Goal: Task Accomplishment & Management: Manage account settings

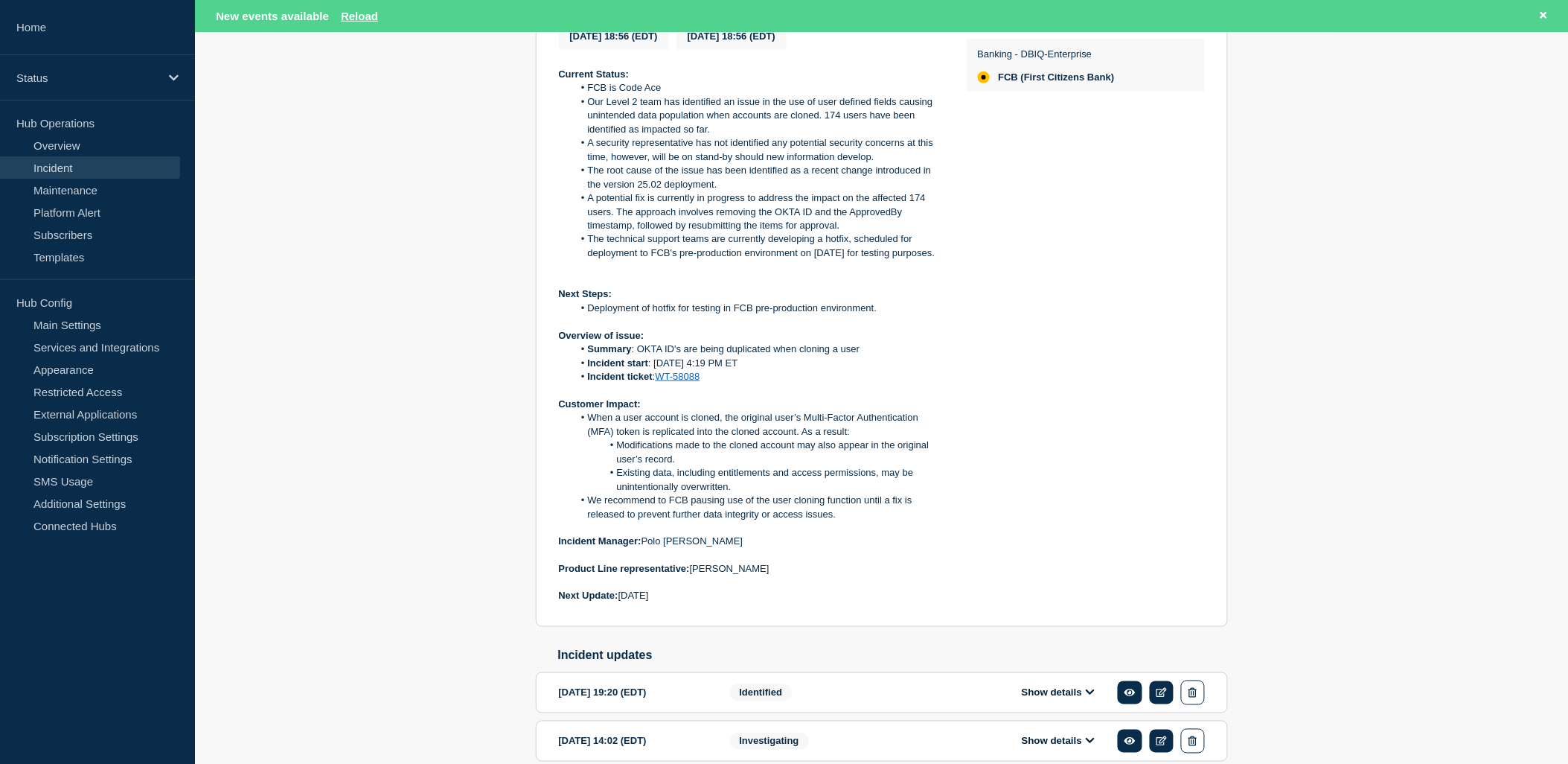
scroll to position [83, 0]
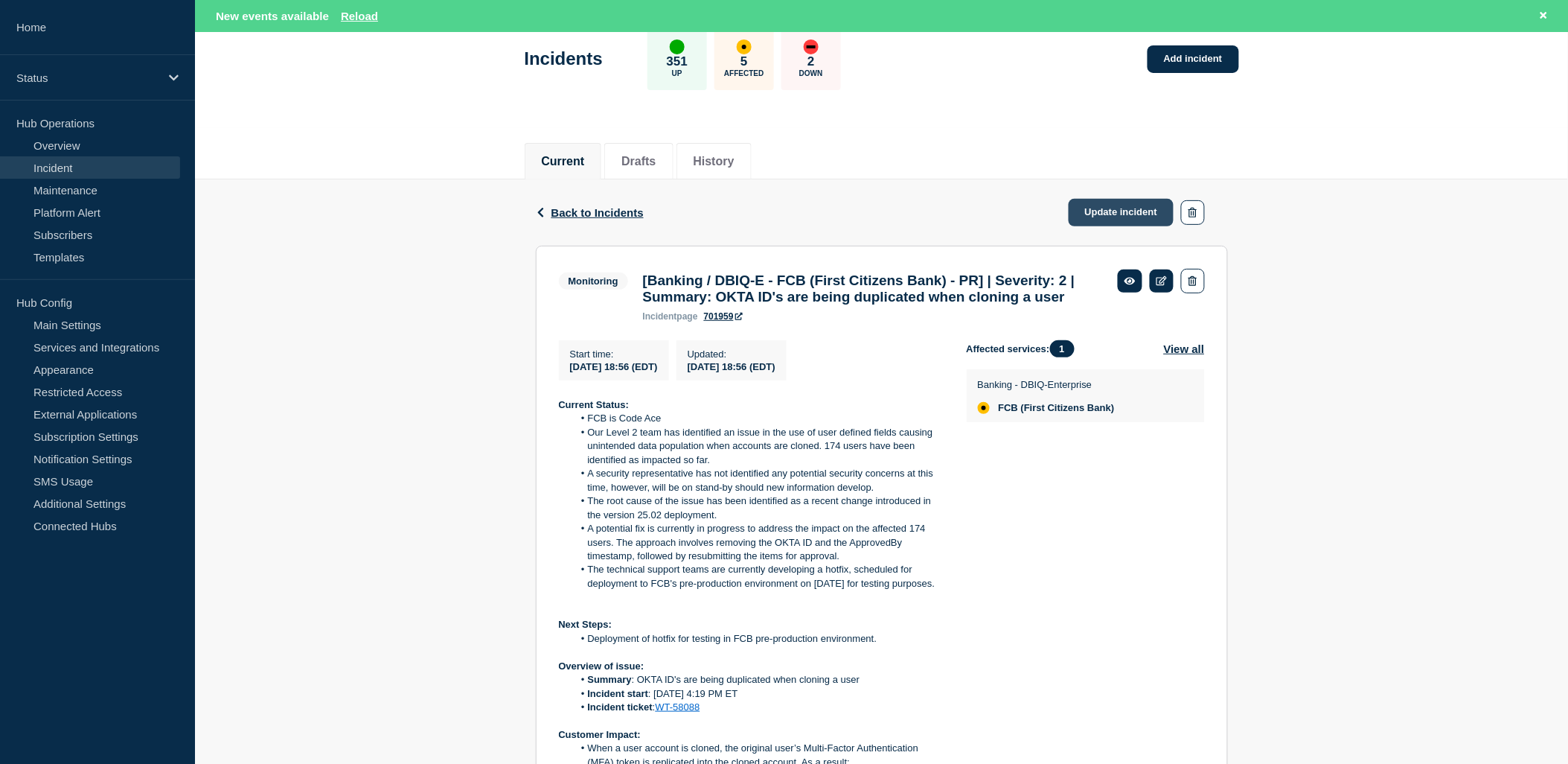
click at [1112, 206] on link "Update incident" at bounding box center [1122, 212] width 106 height 27
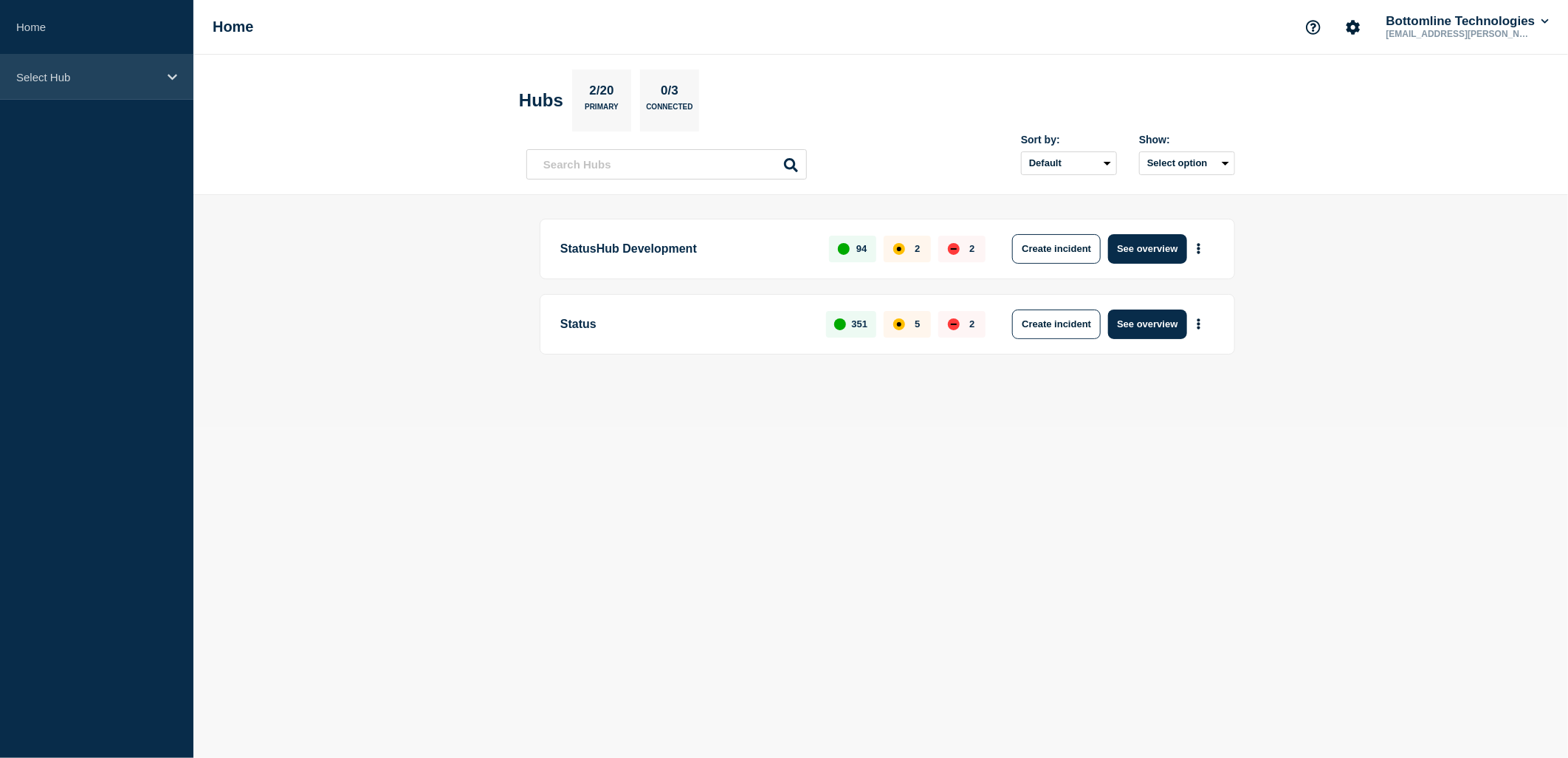
click at [102, 75] on p "Select Hub" at bounding box center [87, 76] width 142 height 12
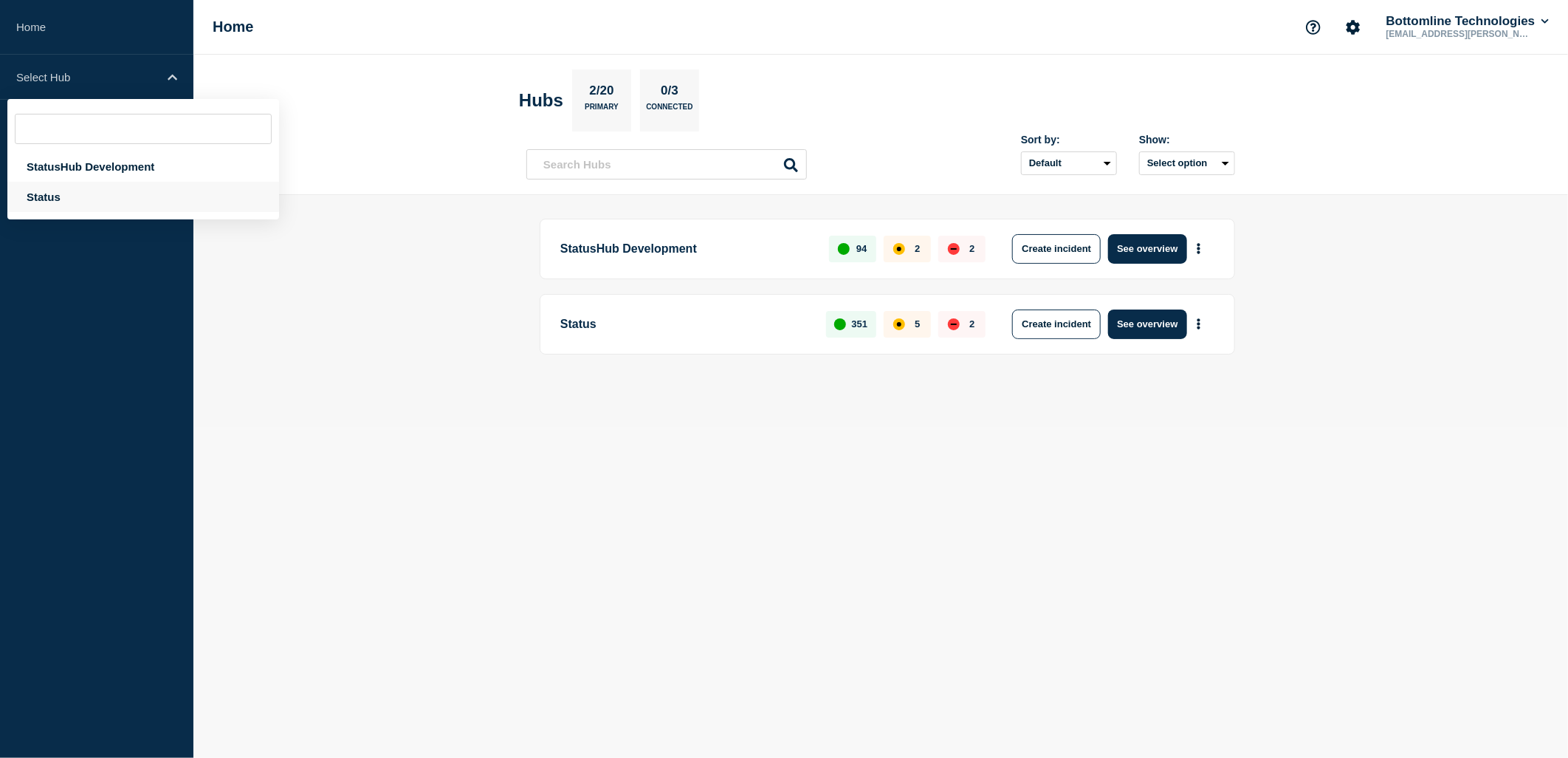
click at [54, 204] on div "Status" at bounding box center [143, 196] width 271 height 30
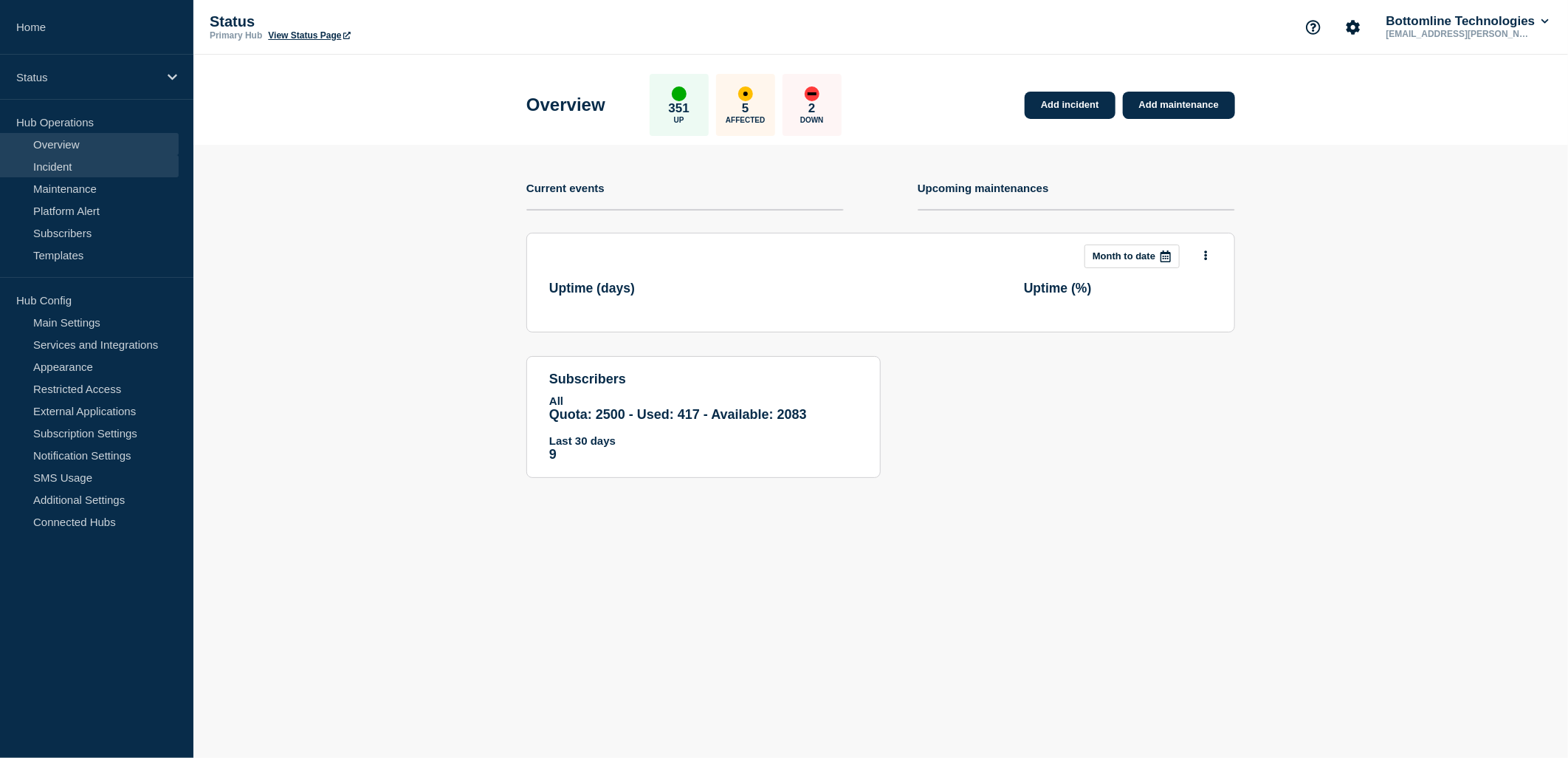
click at [63, 167] on link "Incident" at bounding box center [89, 166] width 179 height 22
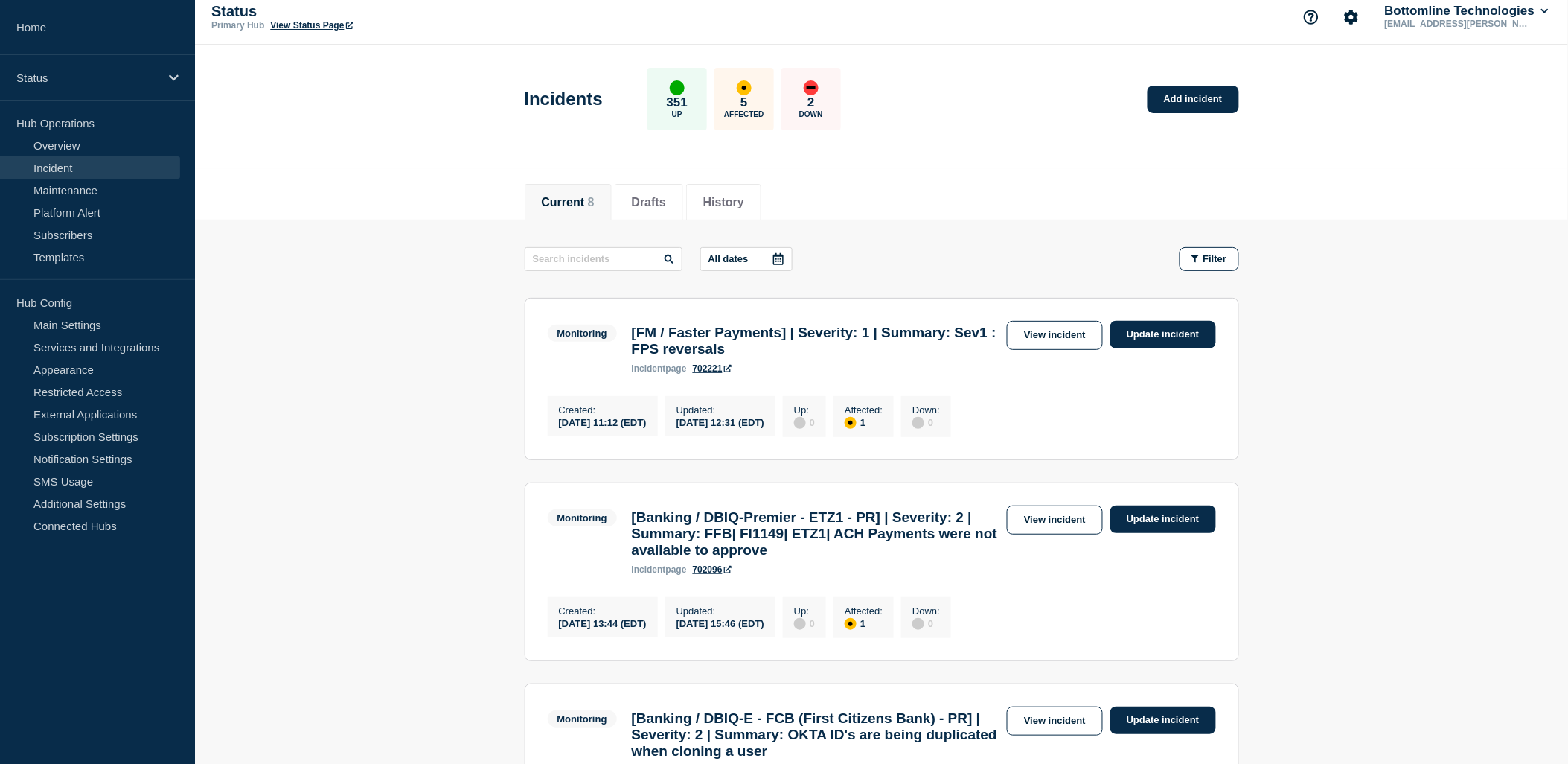
scroll to position [165, 0]
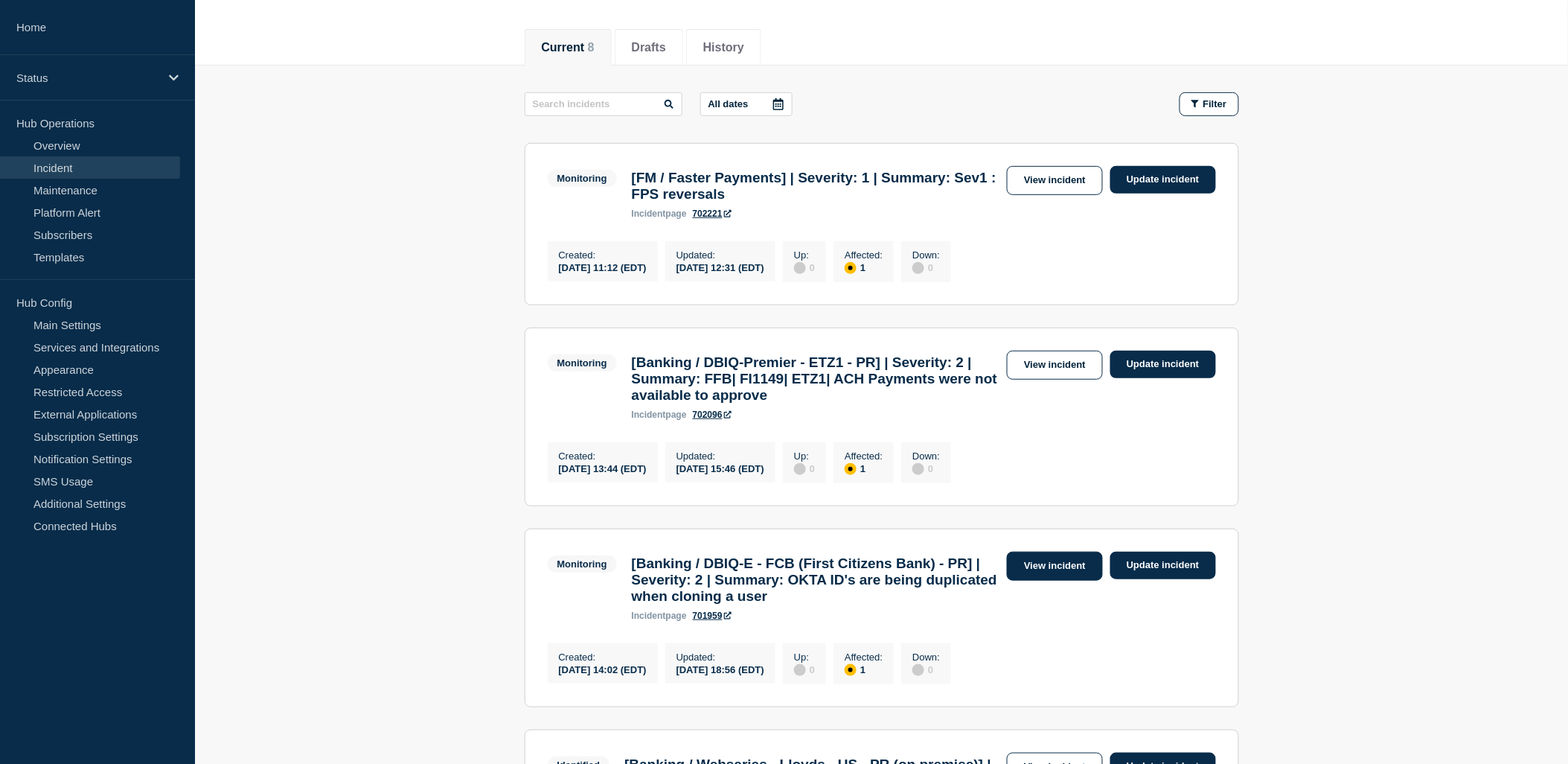
click at [1037, 580] on link "View incident" at bounding box center [1055, 566] width 96 height 29
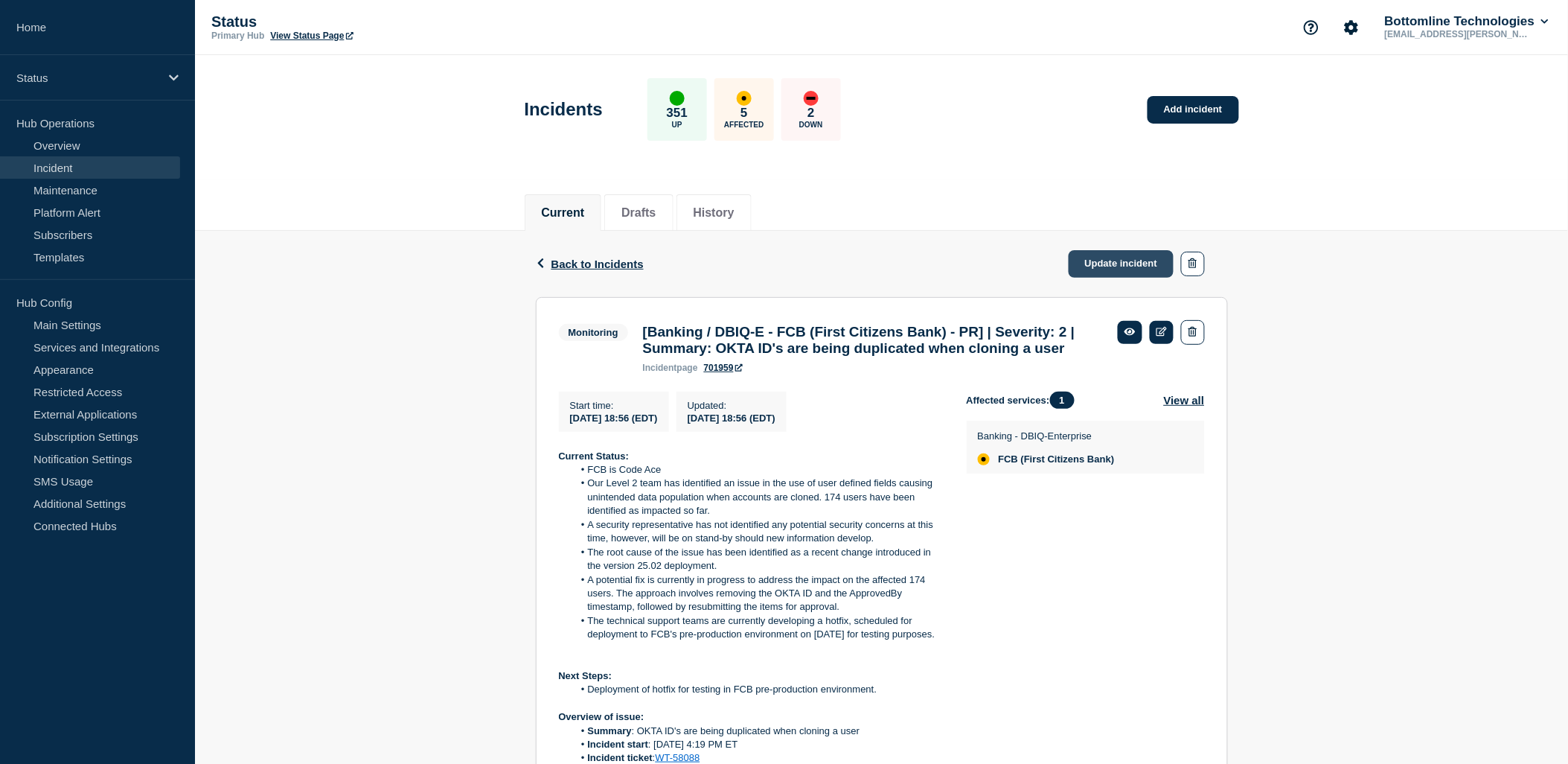
click at [1127, 265] on link "Update incident" at bounding box center [1122, 263] width 106 height 27
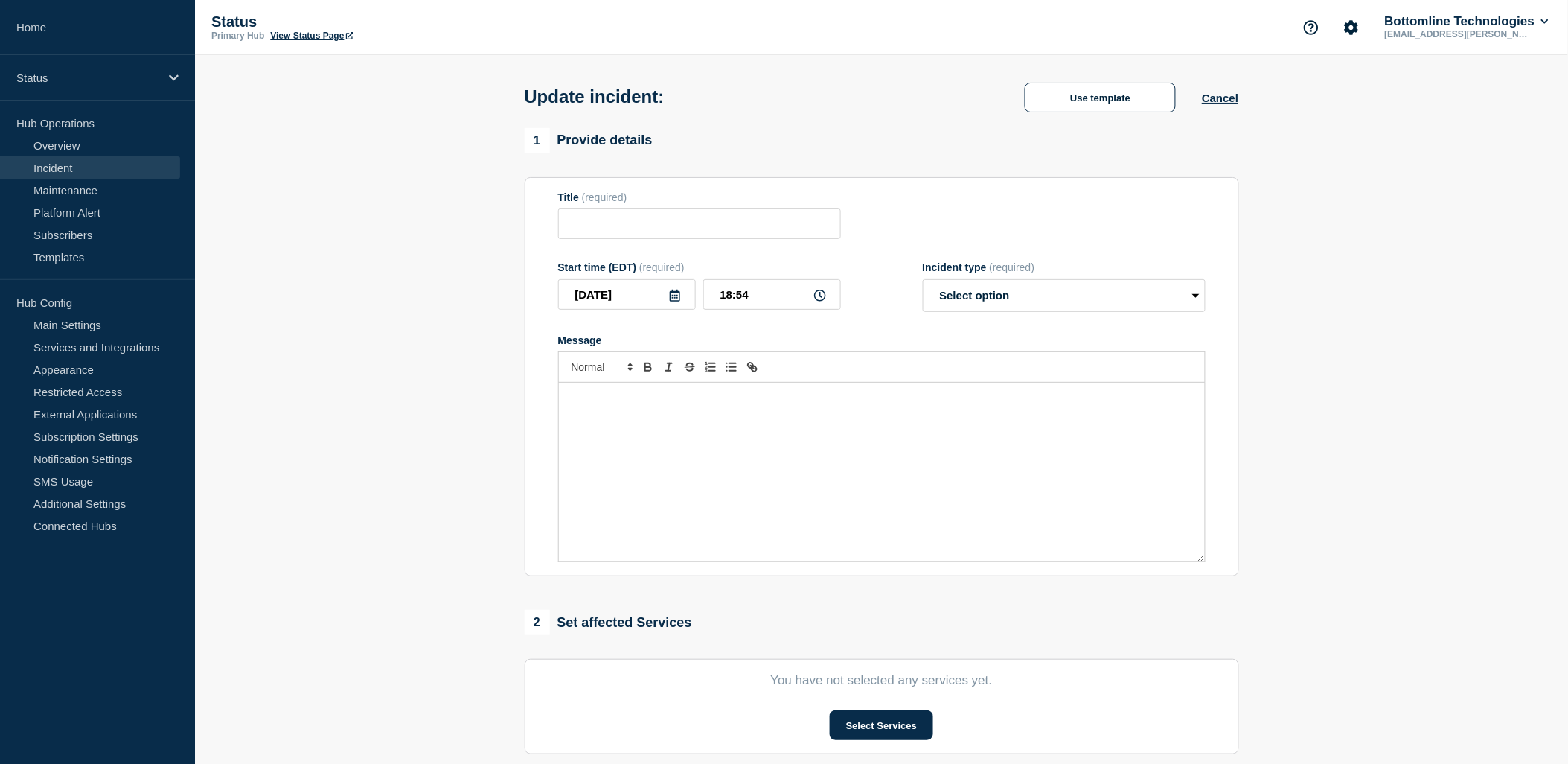
type input "[Banking / DBIQ-E - FCB (First Citizens Bank) - PR] | Severity: 2 | Summary: OK…"
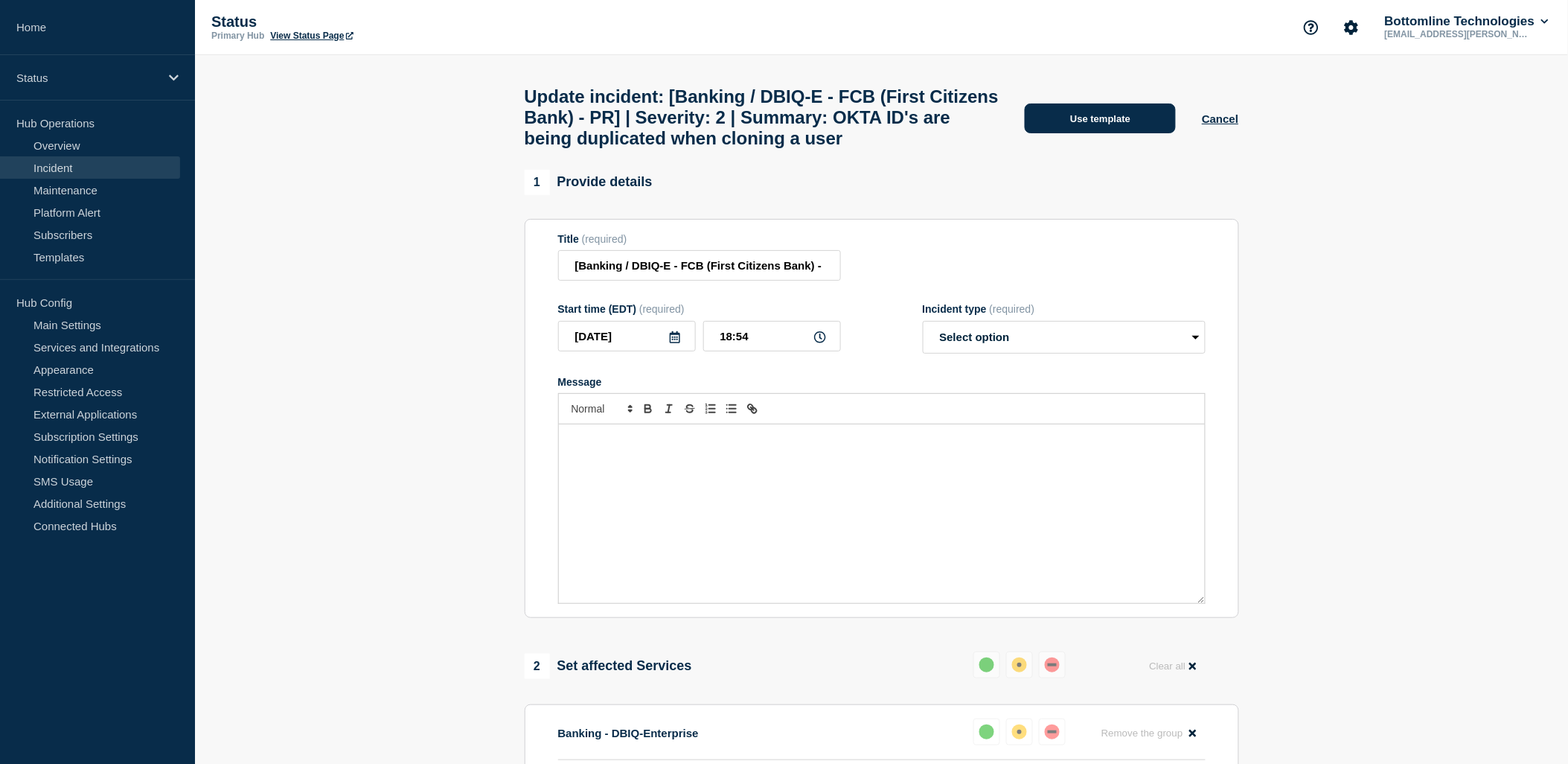
click at [1129, 133] on button "Use template" at bounding box center [1100, 118] width 151 height 30
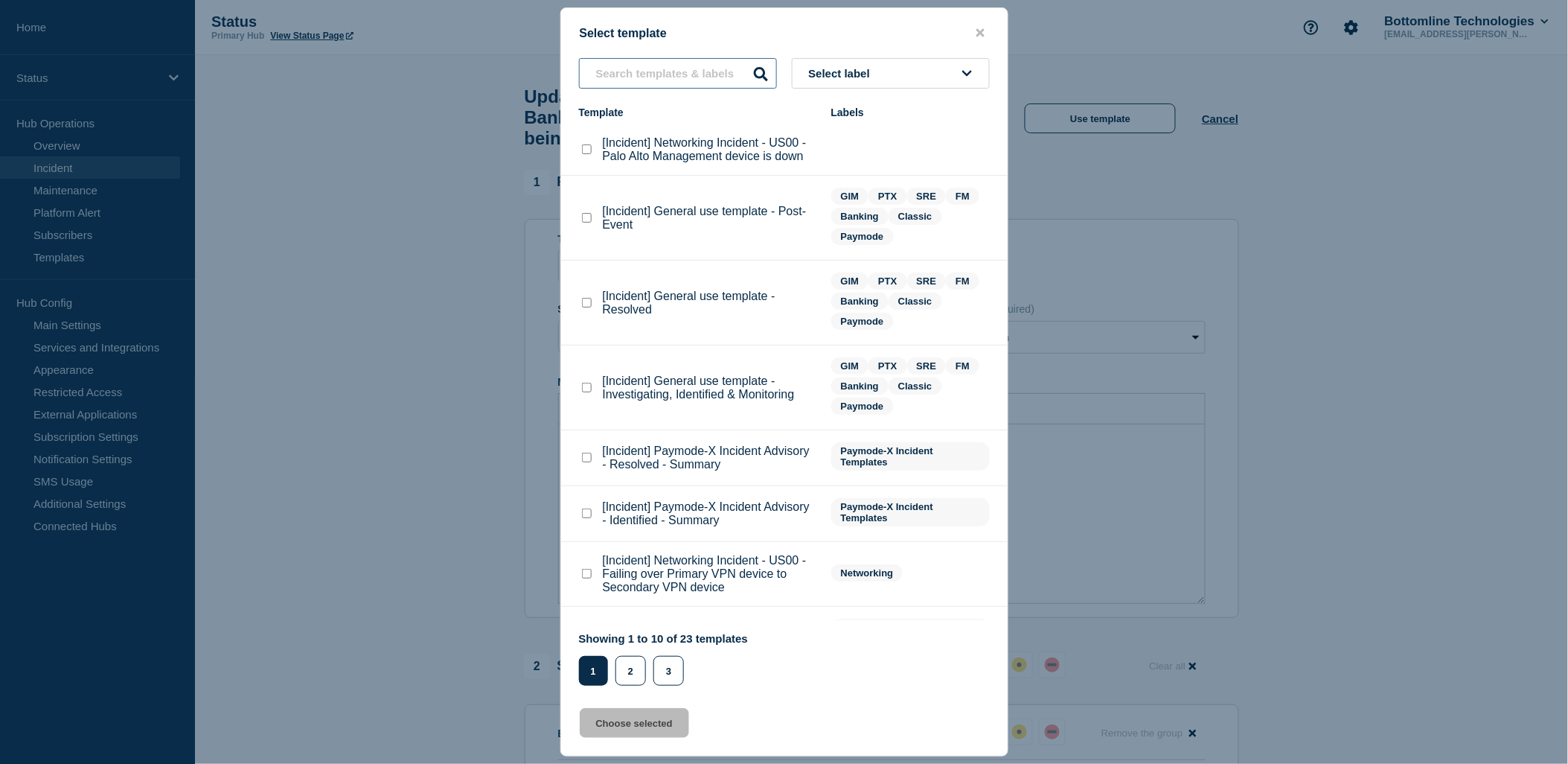
click at [693, 71] on input "text" at bounding box center [677, 73] width 198 height 31
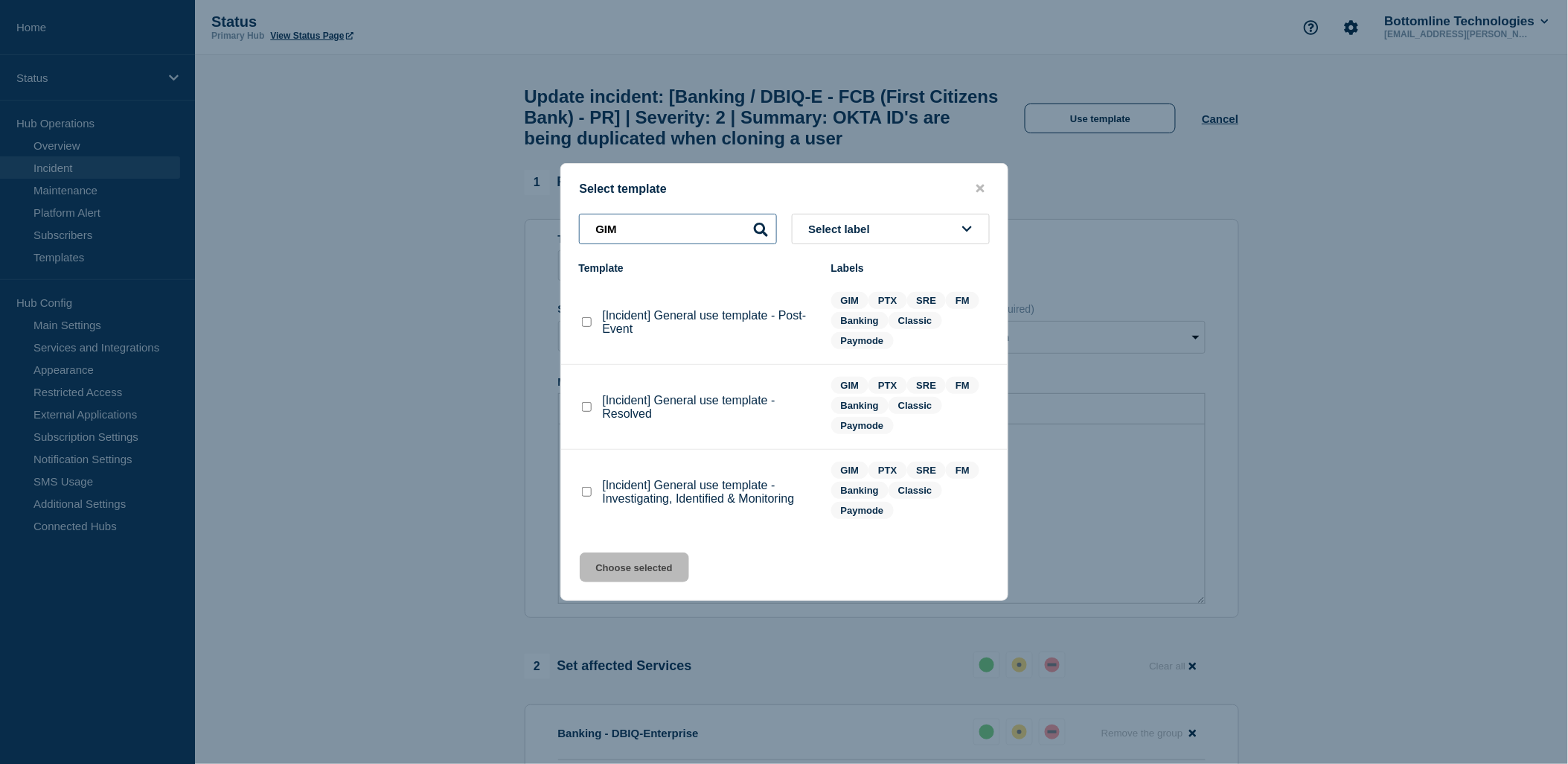
type input "GIM"
click at [585, 491] on checkbox"] "[Incident] General use template - Investigating, Identified & Monitoring checkb…" at bounding box center [587, 492] width 10 height 10
checkbox checkbox"] "true"
click at [628, 571] on button "Choose selected" at bounding box center [634, 567] width 109 height 30
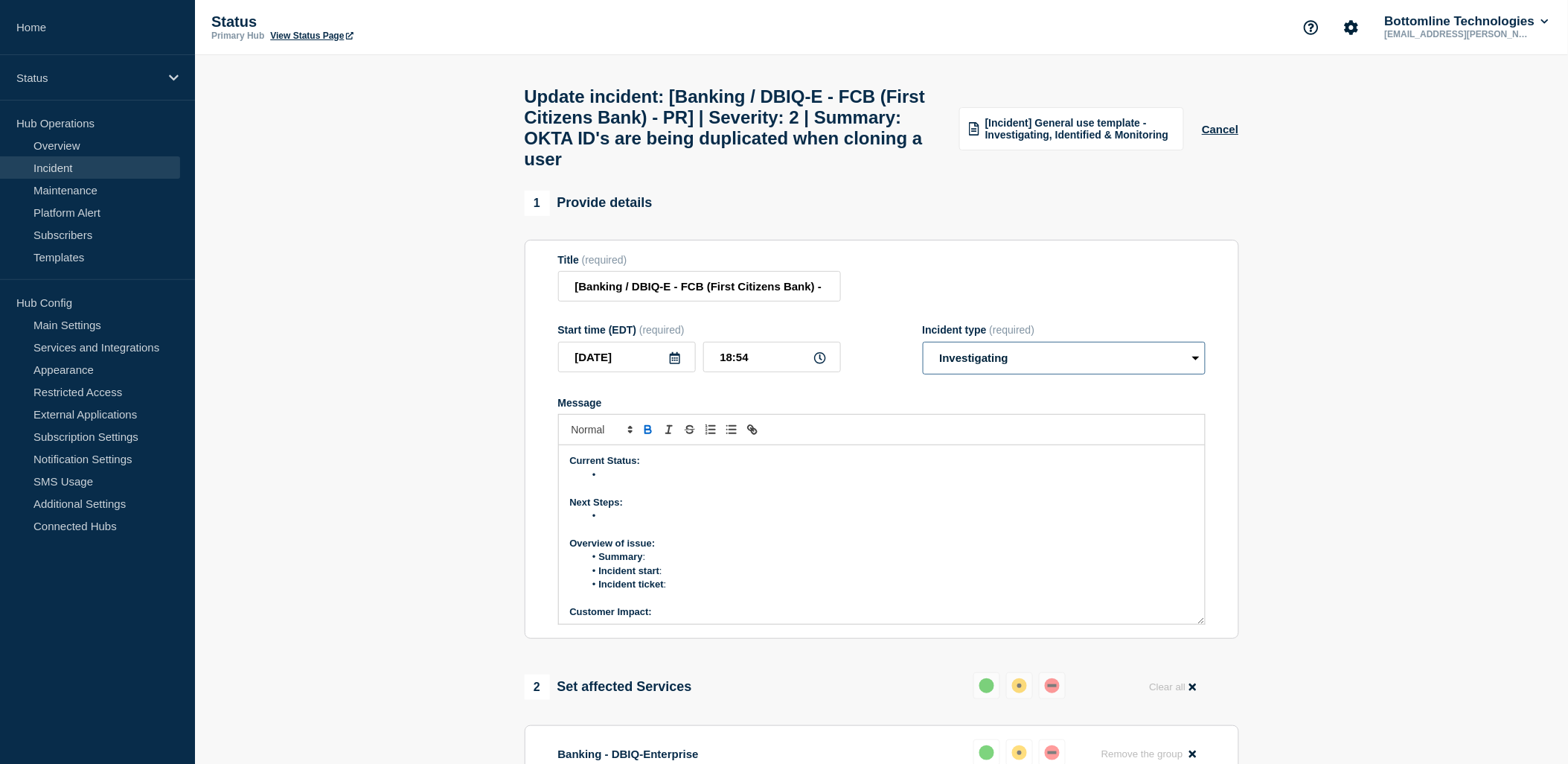
click at [1157, 375] on select "Select option Investigating Identified Monitoring Resolved" at bounding box center [1064, 358] width 283 height 33
select select "identified"
click at [922, 360] on select "Select option Investigating Identified Monitoring Resolved" at bounding box center [1064, 358] width 283 height 33
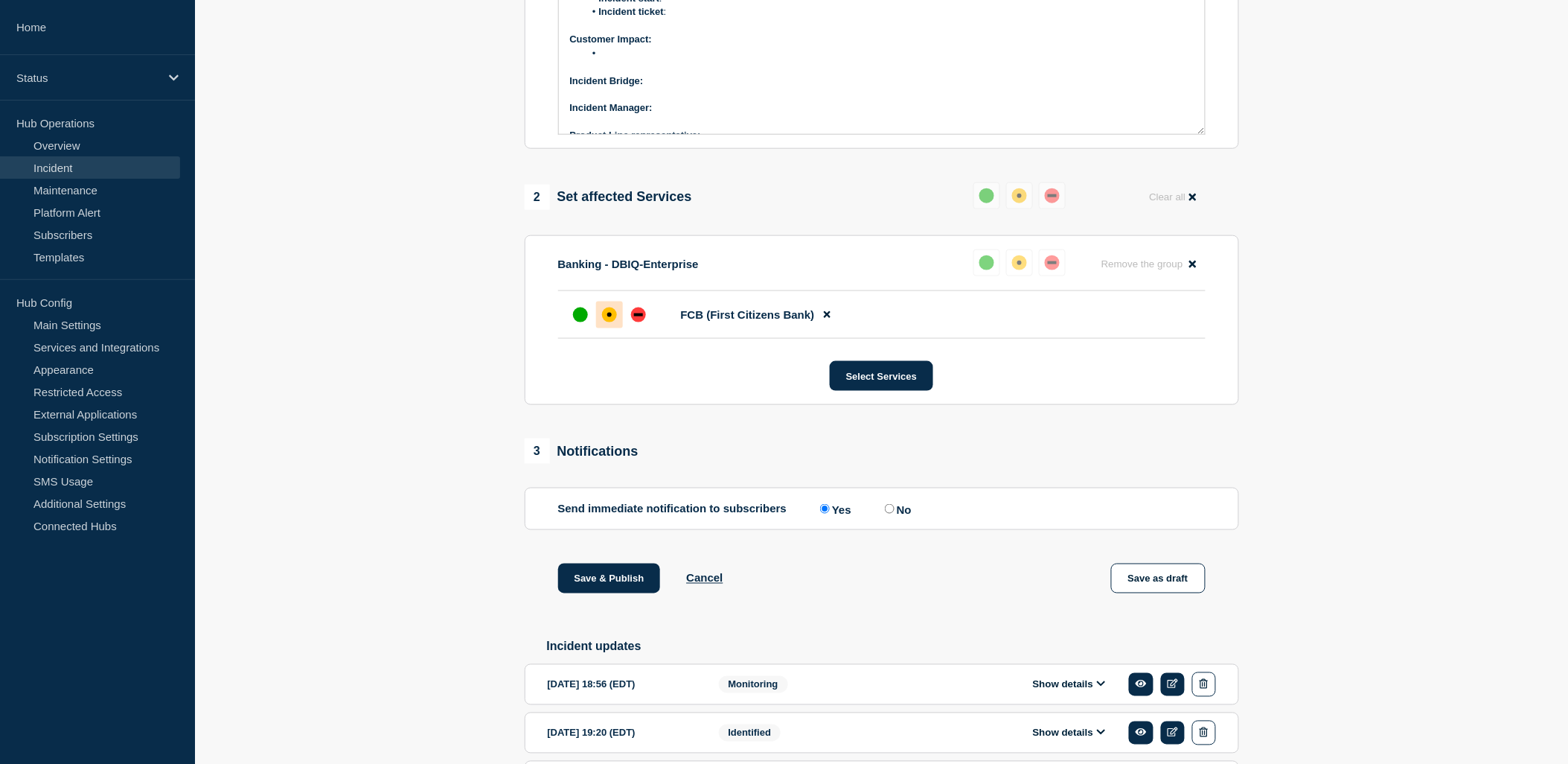
scroll to position [619, 0]
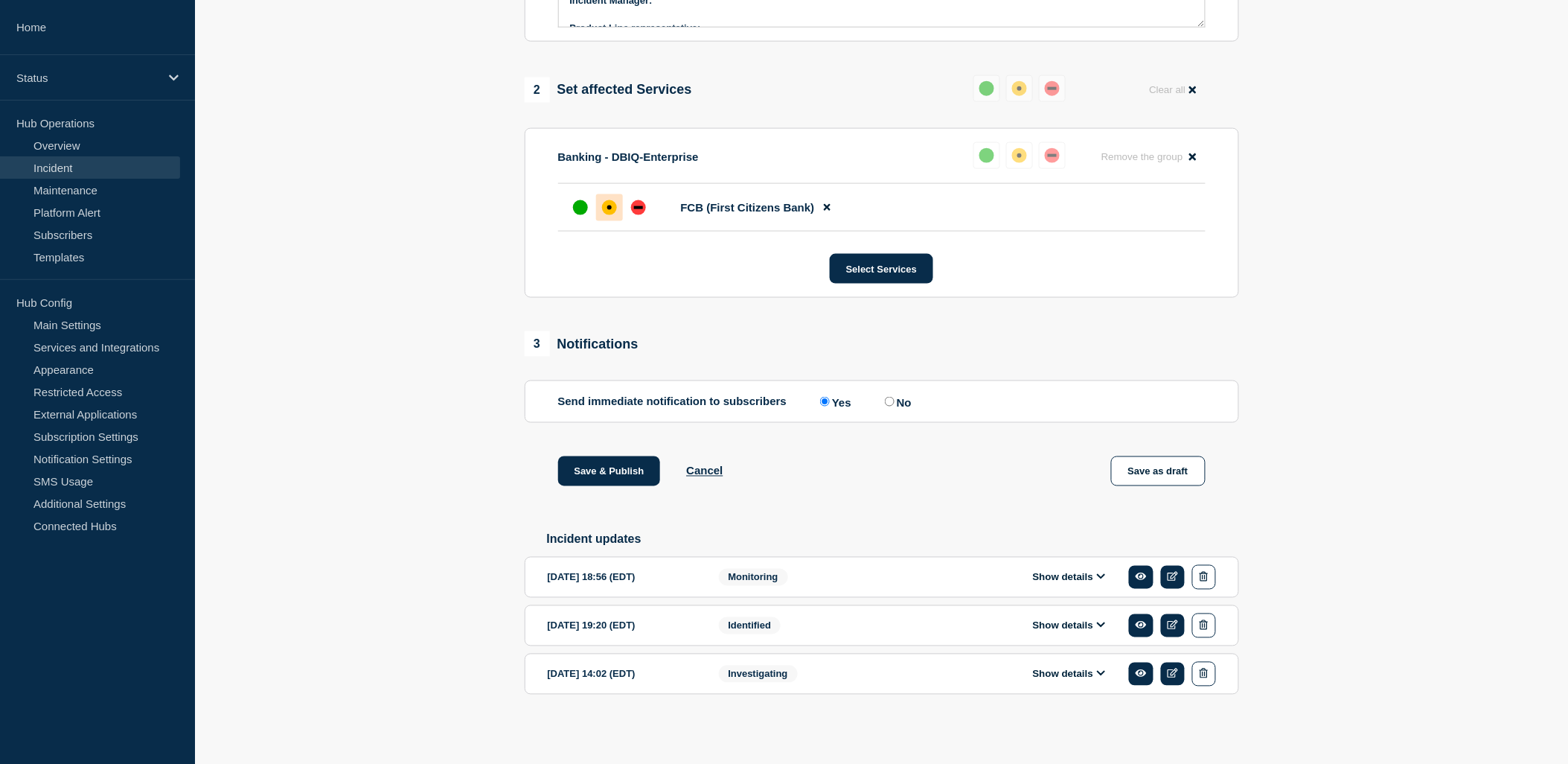
click at [1094, 573] on button "Show details" at bounding box center [1069, 576] width 82 height 12
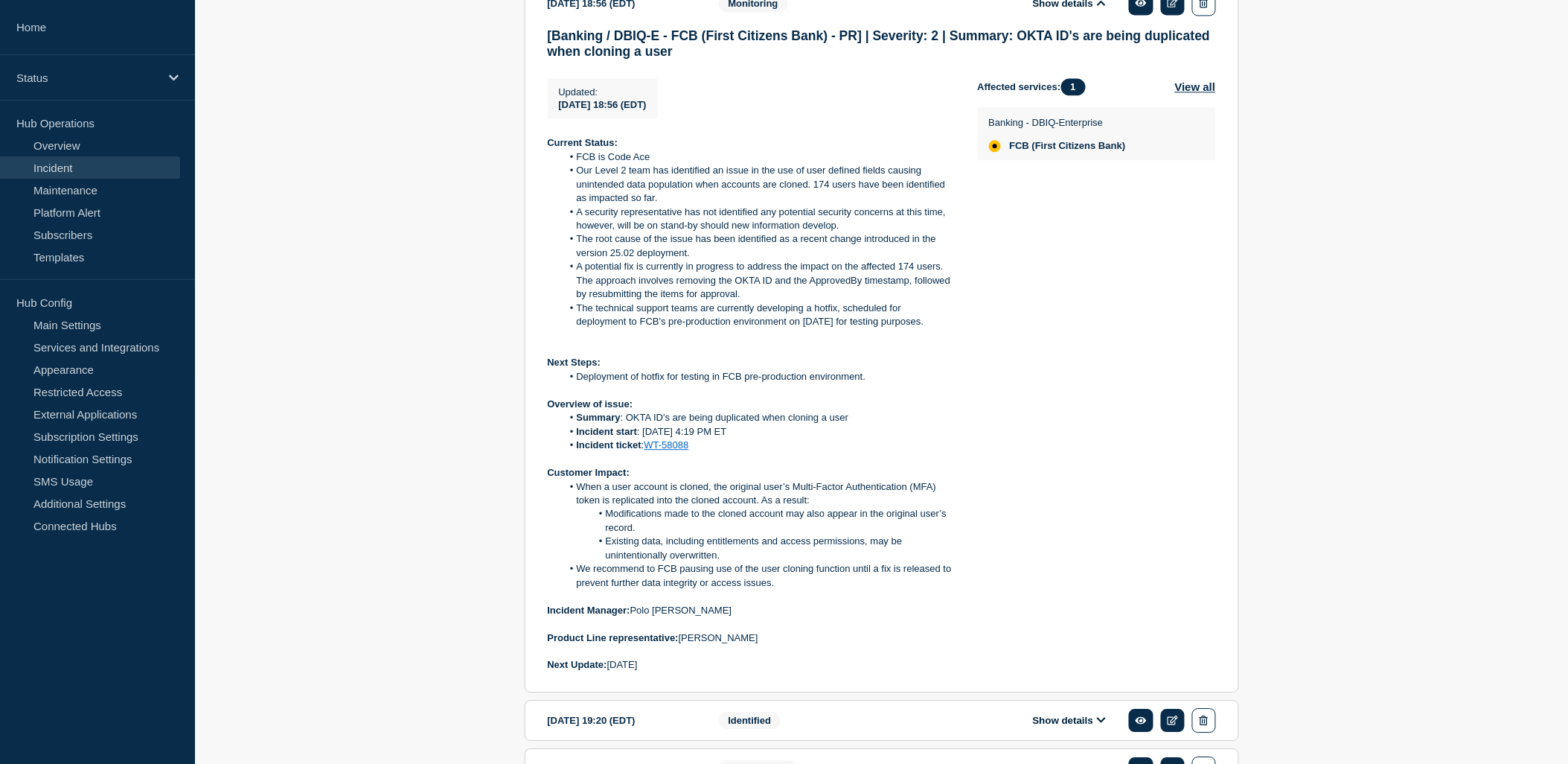
scroll to position [1289, 0]
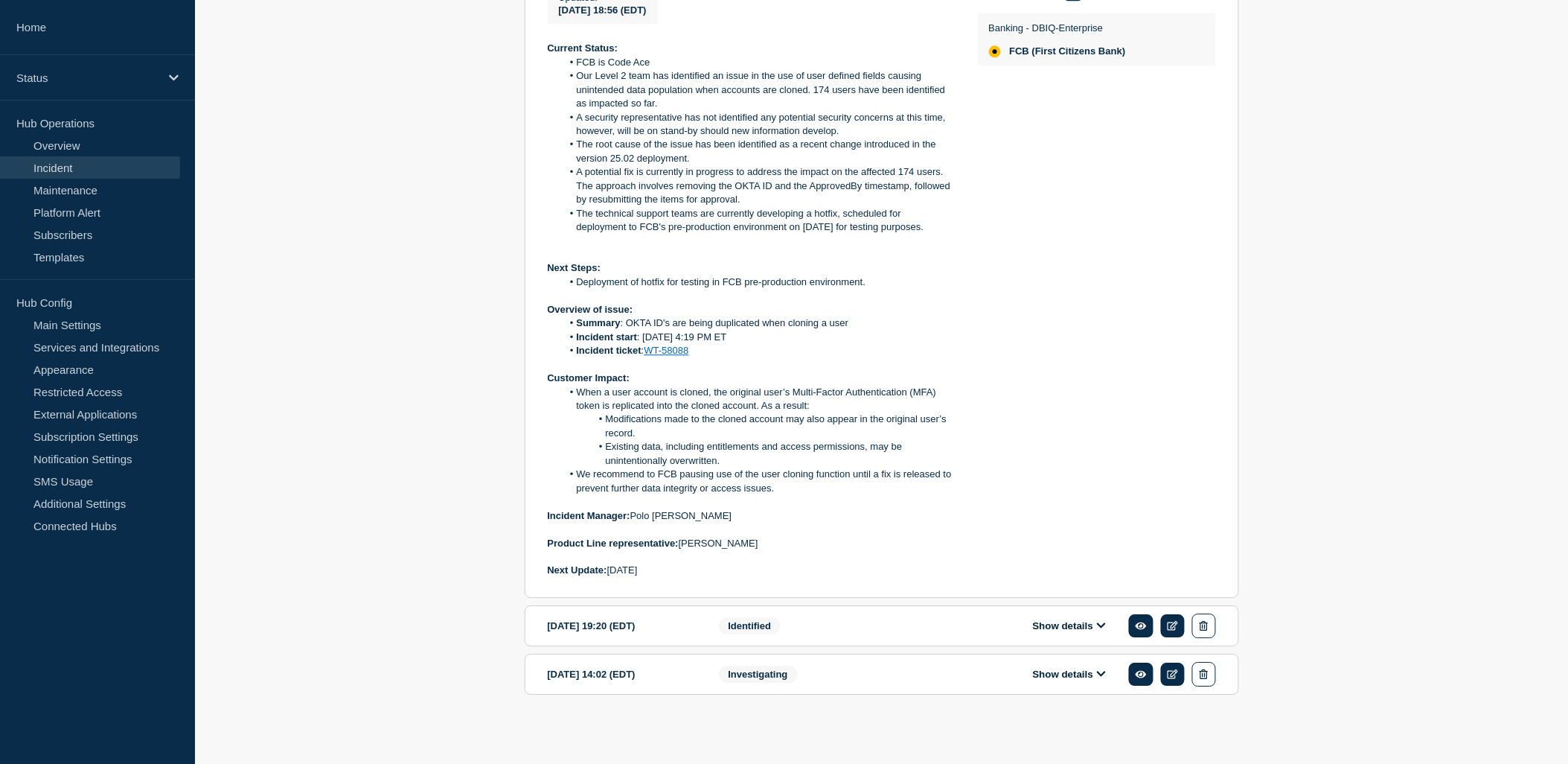
drag, startPoint x: 694, startPoint y: 571, endPoint x: 500, endPoint y: 41, distance: 564.4
copy div "Current Status: FCB is Code Ace Our Level 2 team has identified an issue in the…"
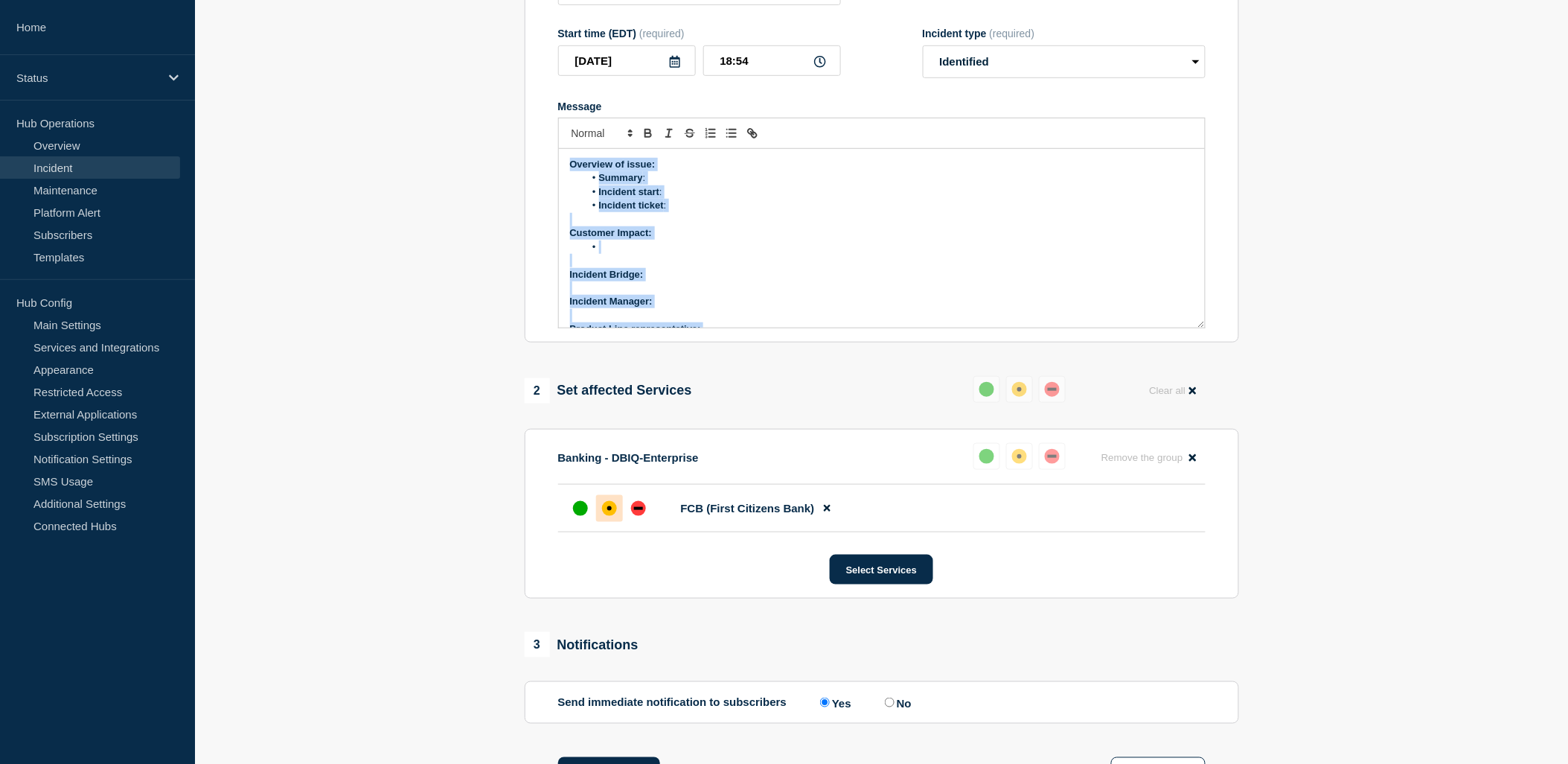
scroll to position [127, 0]
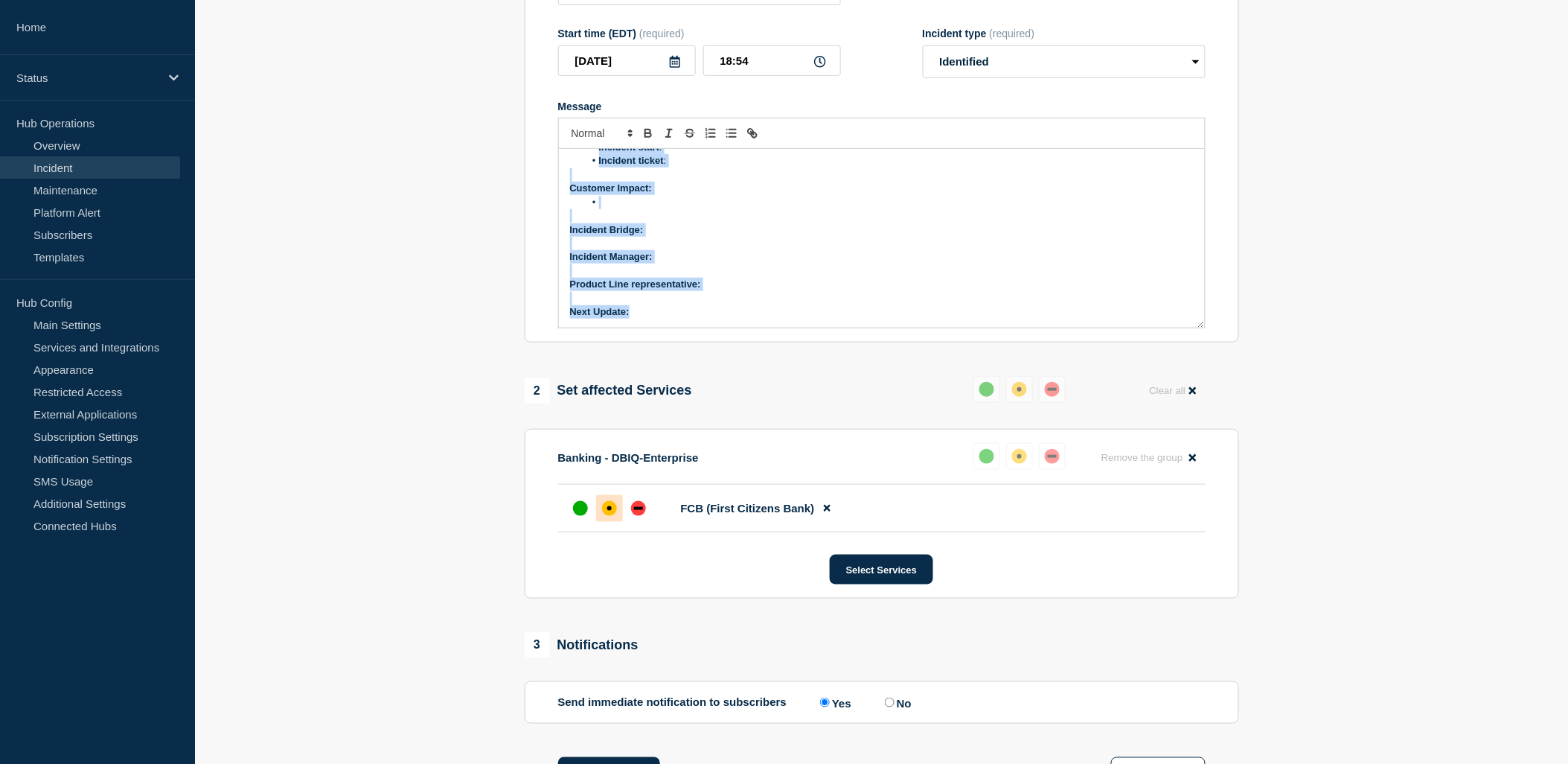
drag, startPoint x: 566, startPoint y: 176, endPoint x: 848, endPoint y: 418, distance: 371.6
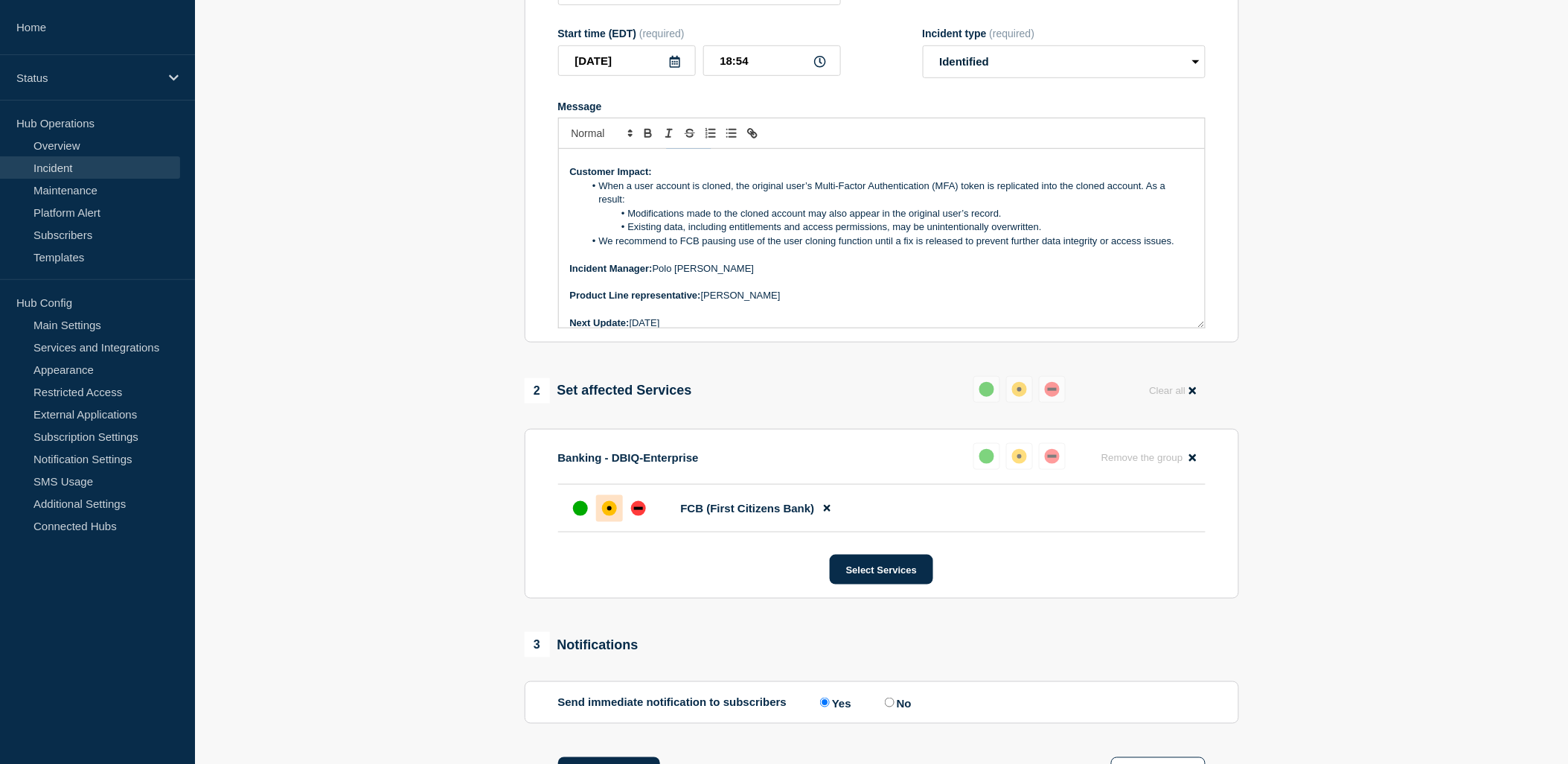
click at [656, 330] on p "Next Update: [DATE]" at bounding box center [882, 323] width 623 height 13
click at [716, 330] on p "Next Update: [DATE]" at bounding box center [882, 323] width 623 height 13
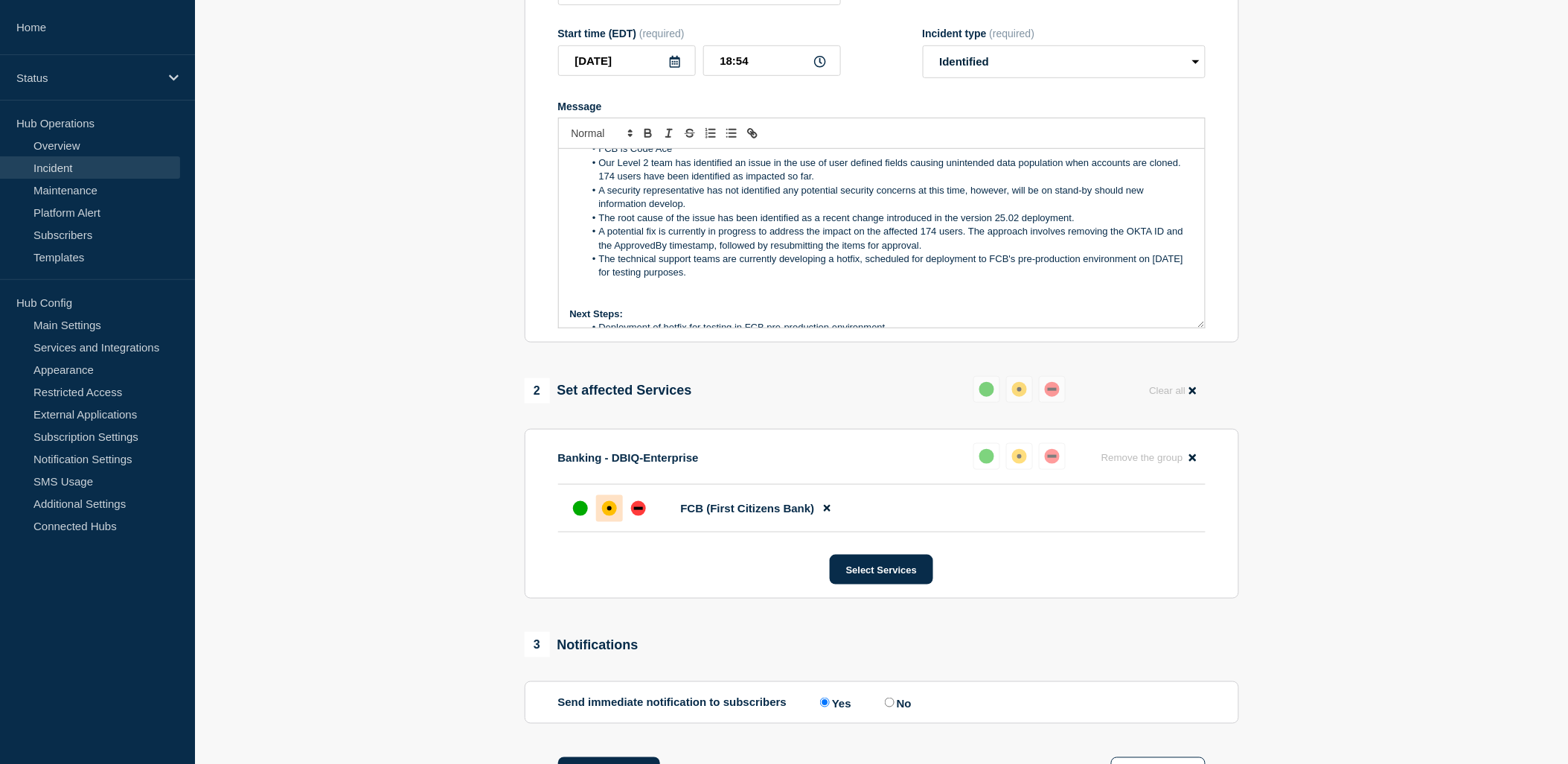
scroll to position [83, 0]
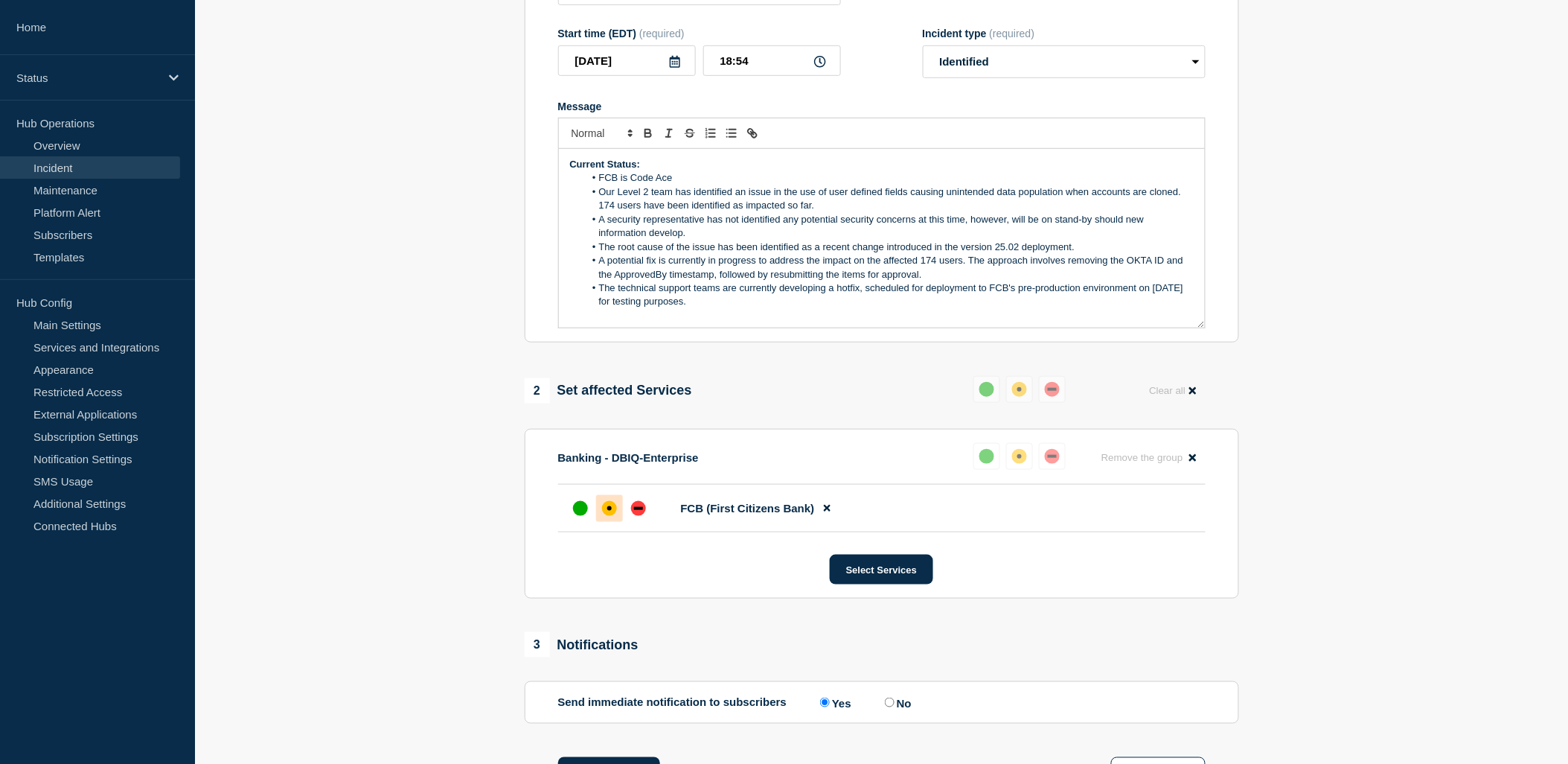
drag, startPoint x: 600, startPoint y: 207, endPoint x: 761, endPoint y: 318, distance: 195.6
click at [761, 309] on ol "FCB is Code Ace Our Level 2 team has identified an issue in the use of user def…" at bounding box center [882, 240] width 623 height 138
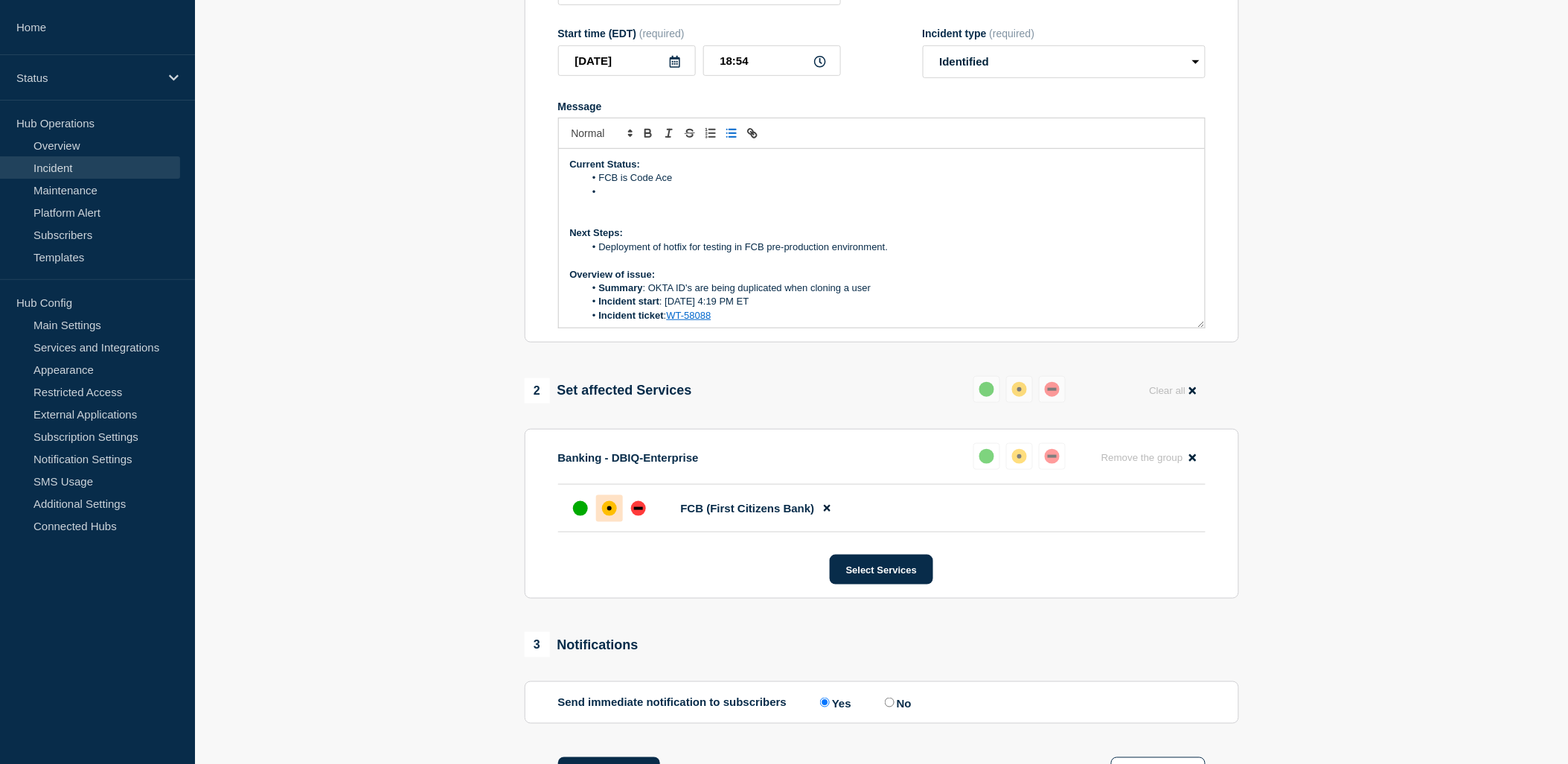
click at [623, 198] on li "Message" at bounding box center [889, 192] width 609 height 13
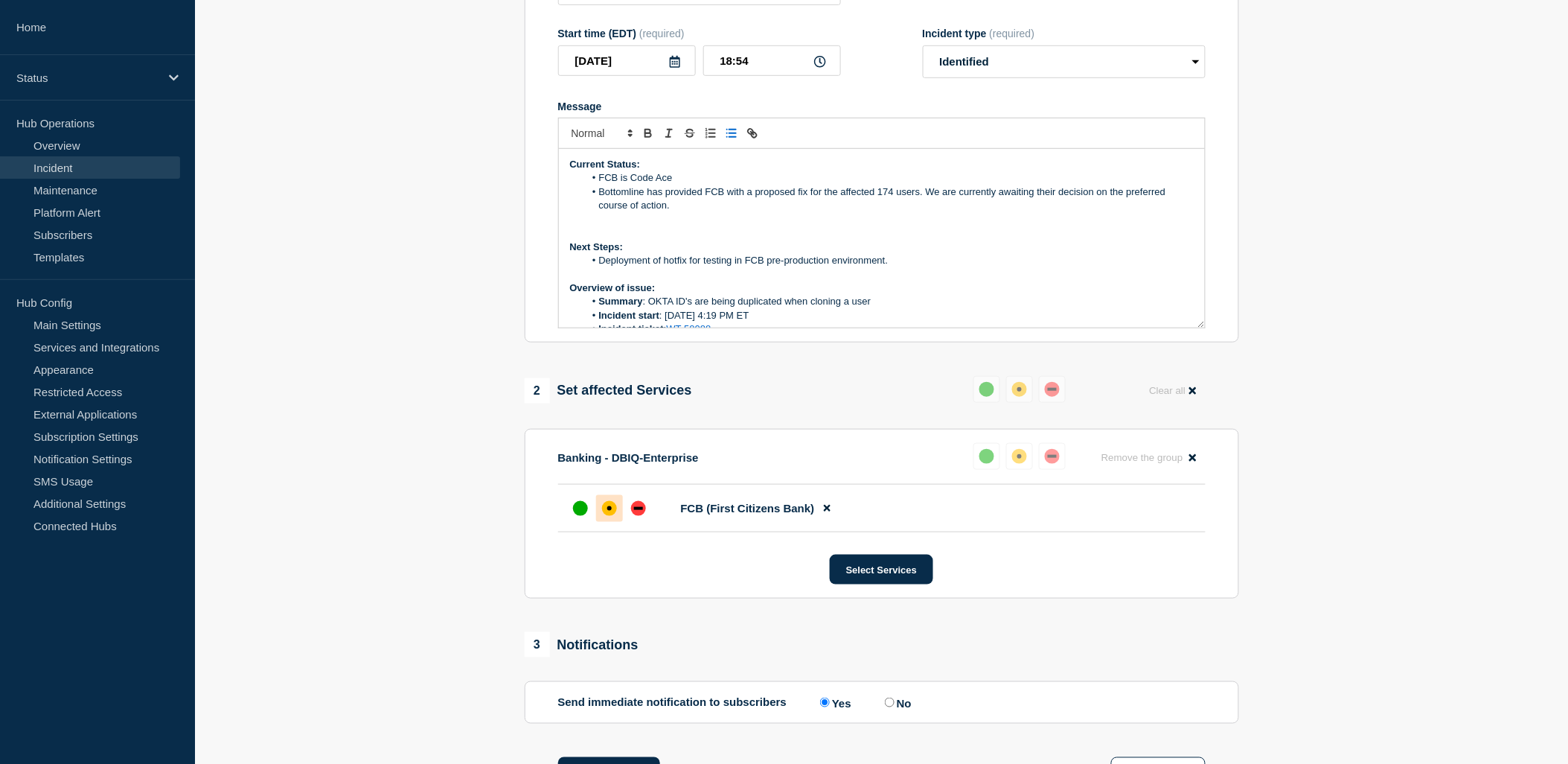
click at [674, 212] on li "Bottomline has provided FCB with a proposed fix for the affected 174 users. We …" at bounding box center [889, 198] width 609 height 27
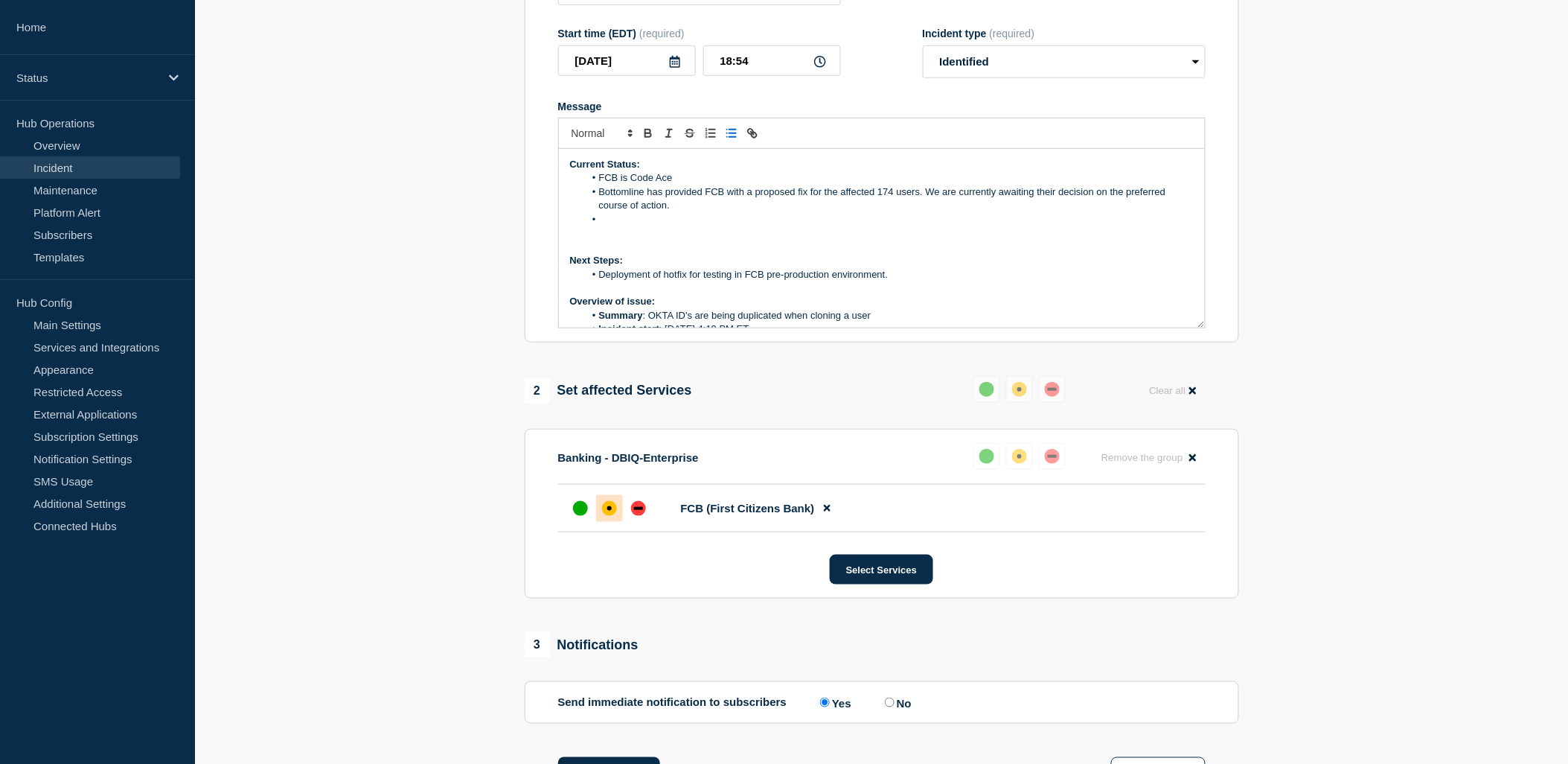
click at [615, 212] on li "Bottomline has provided FCB with a proposed fix for the affected 174 users. We …" at bounding box center [889, 198] width 609 height 27
click at [617, 227] on li "Message" at bounding box center [889, 219] width 609 height 13
drag, startPoint x: 851, startPoint y: 288, endPoint x: 601, endPoint y: 289, distance: 250.0
click at [601, 281] on li "Deployment of hotfix for testing in FCB pre-production environment." at bounding box center [889, 275] width 609 height 13
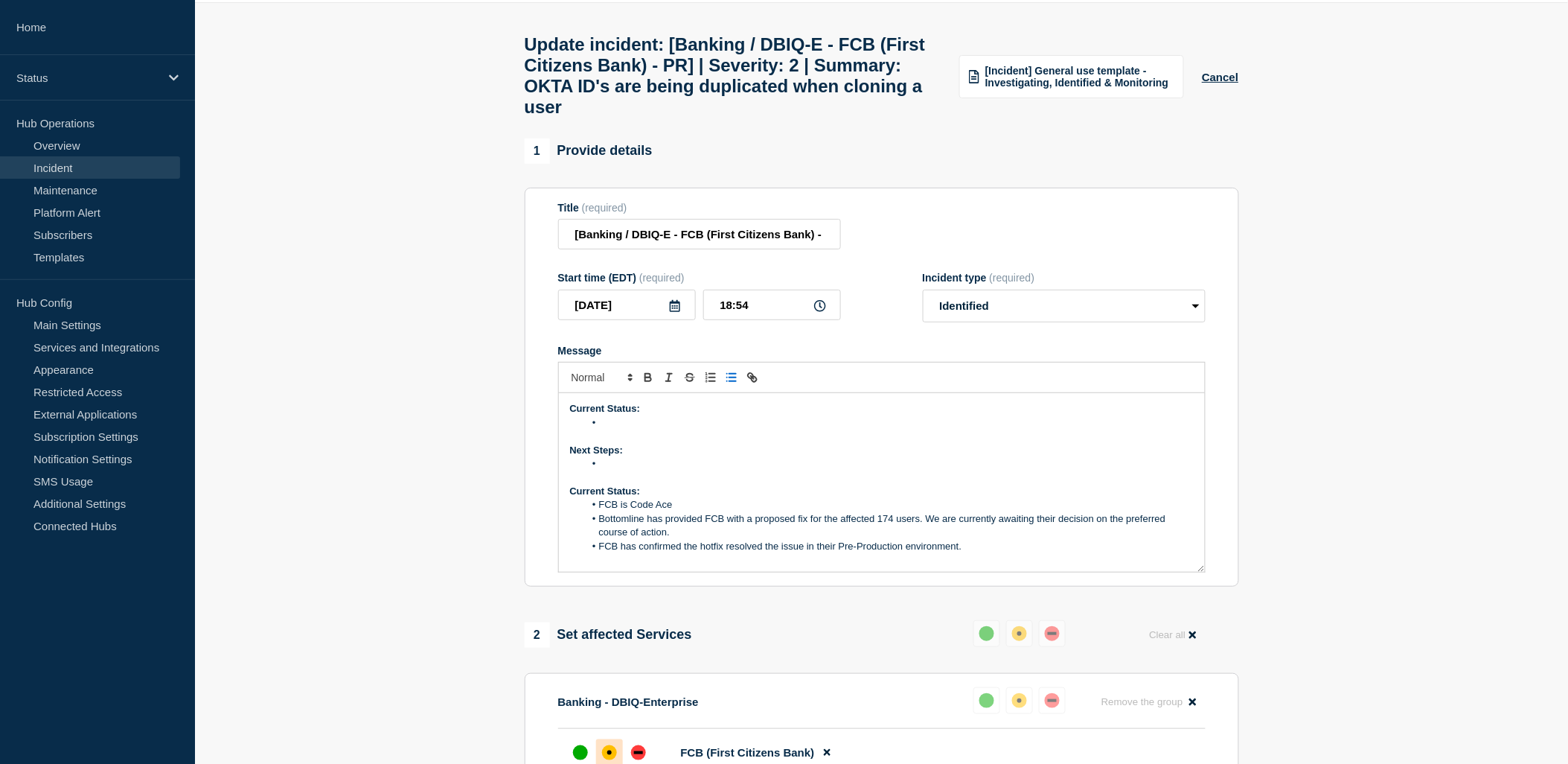
scroll to position [49, 0]
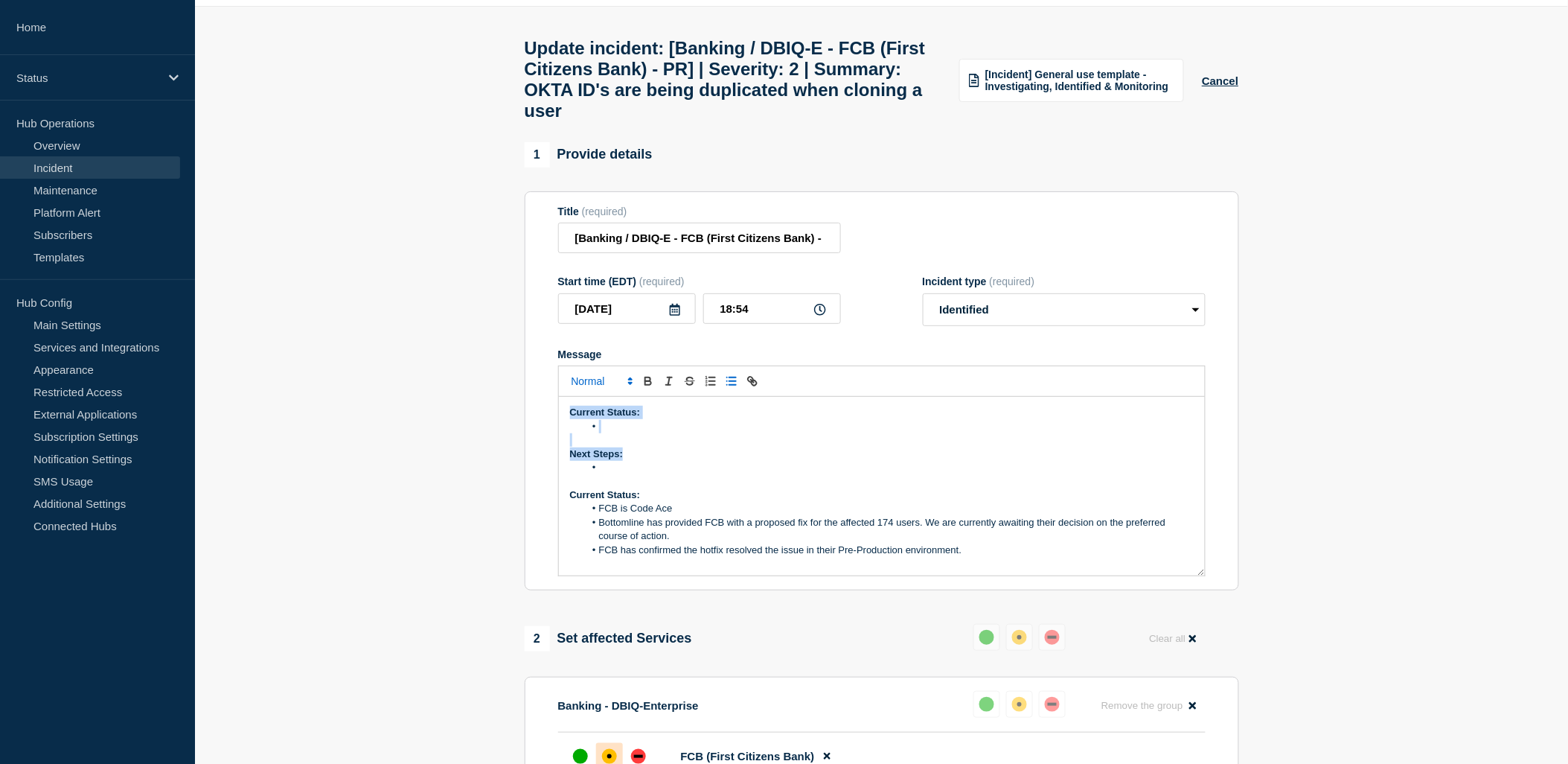
drag, startPoint x: 577, startPoint y: 462, endPoint x: 585, endPoint y: 395, distance: 67.5
click at [548, 422] on section "Title (required) [Banking / DBIQ-E - FCB (First Citizens Bank) - PR] | Severity…" at bounding box center [882, 390] width 714 height 399
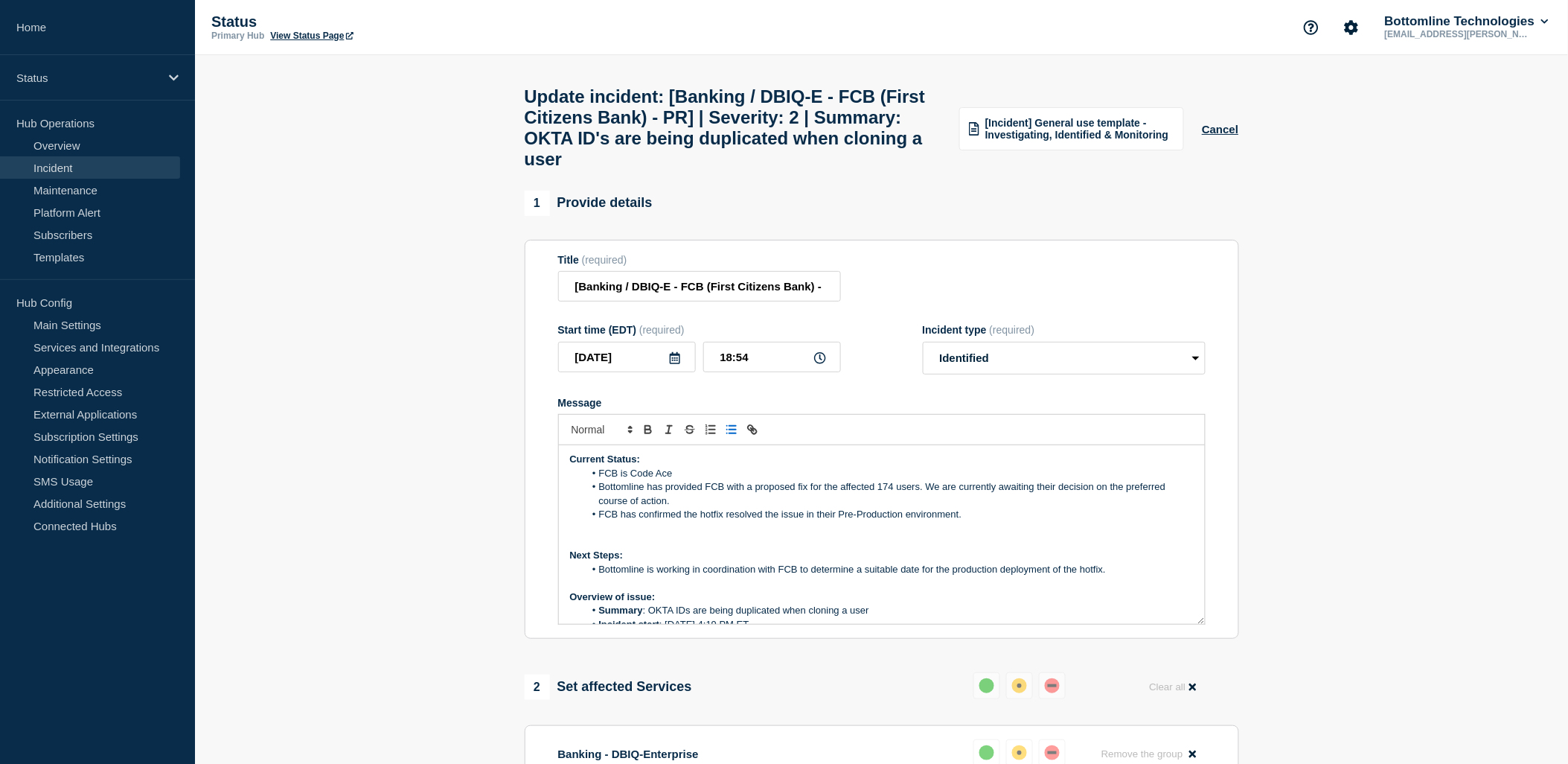
scroll to position [0, 0]
click at [607, 536] on p "Message" at bounding box center [882, 529] width 623 height 13
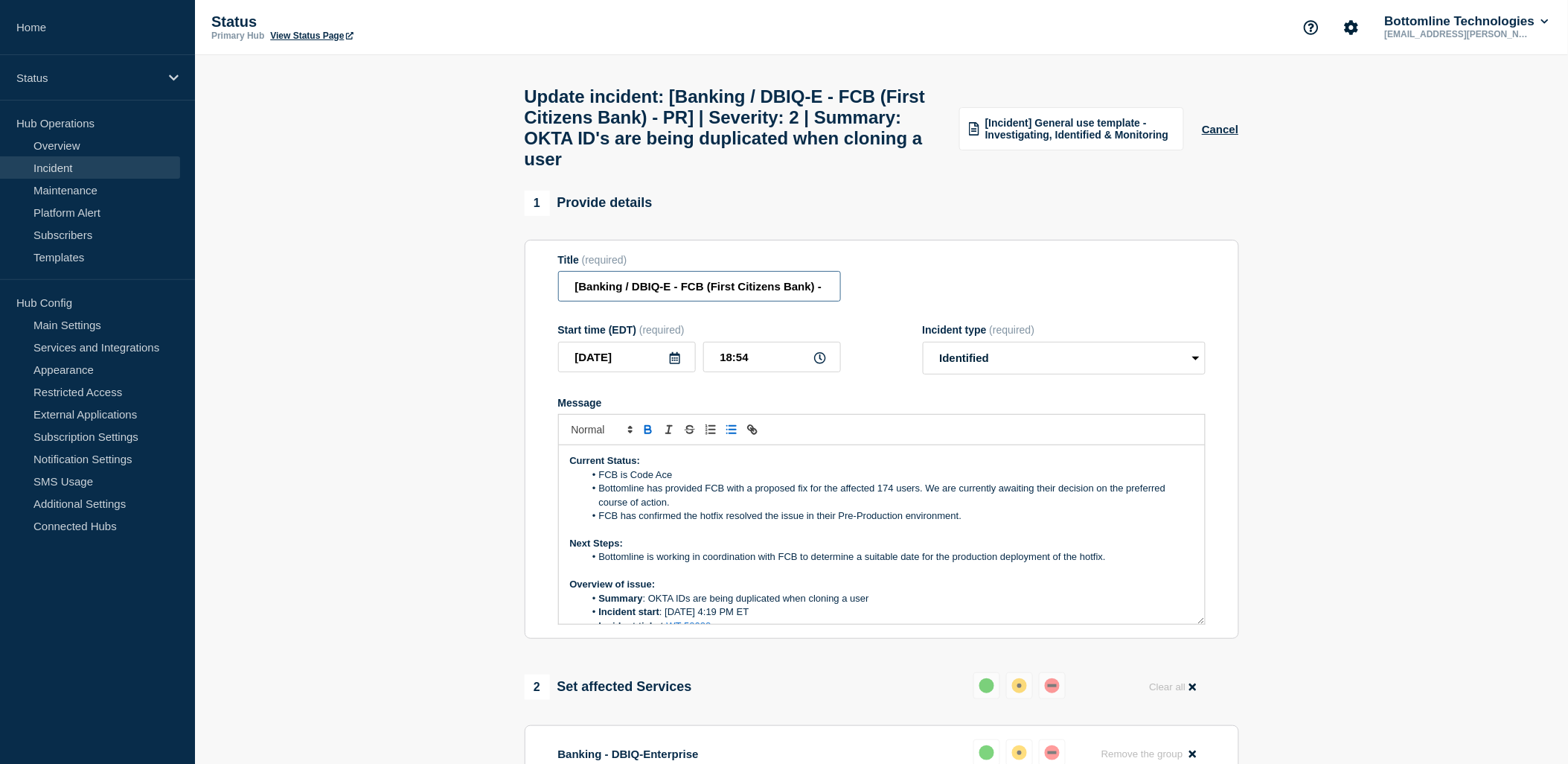
click at [752, 301] on input "[Banking / DBIQ-E - FCB (First Citizens Bank) - PR] | Severity: 2 | Summary: OK…" at bounding box center [699, 286] width 283 height 31
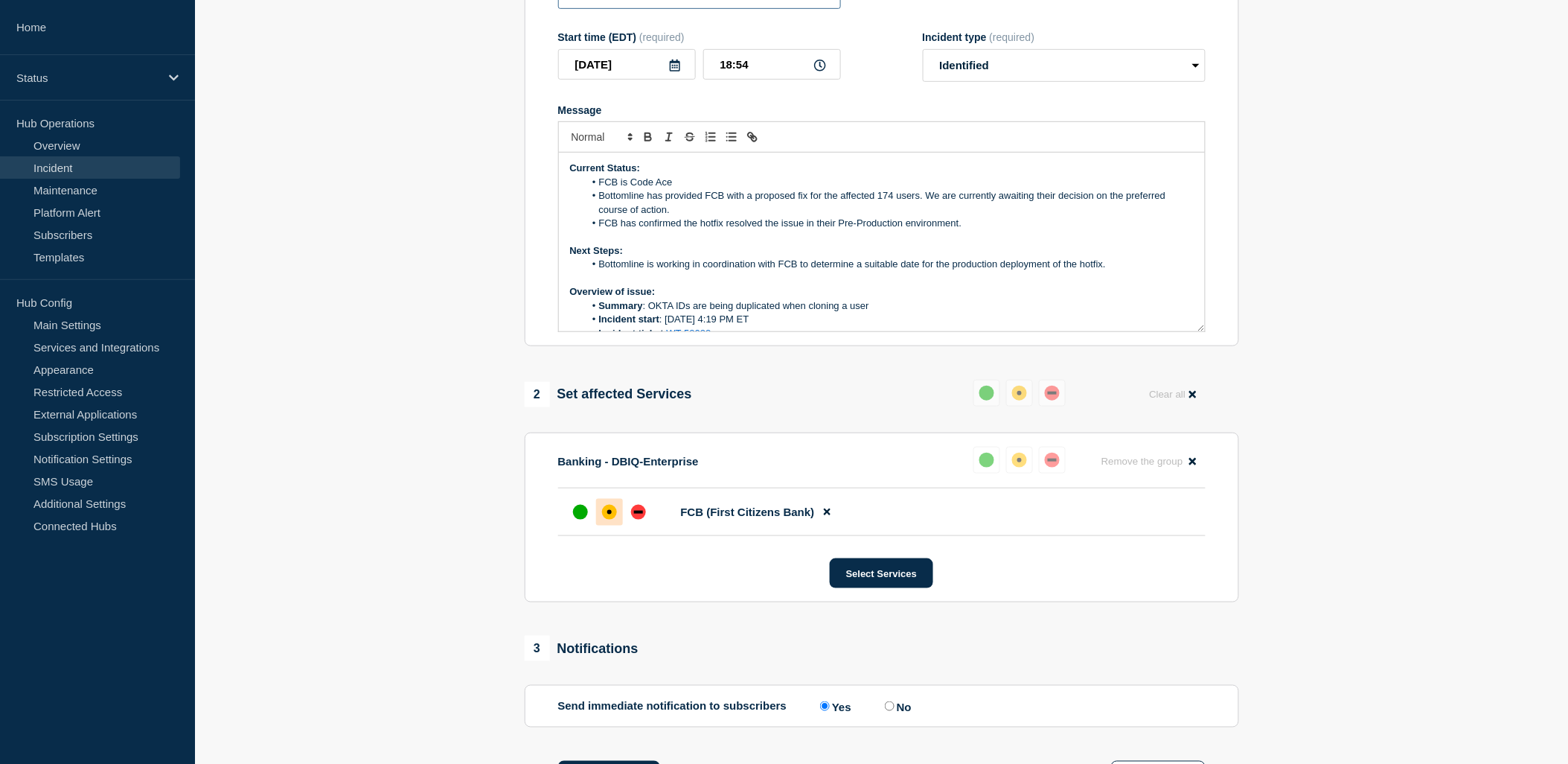
scroll to position [83, 0]
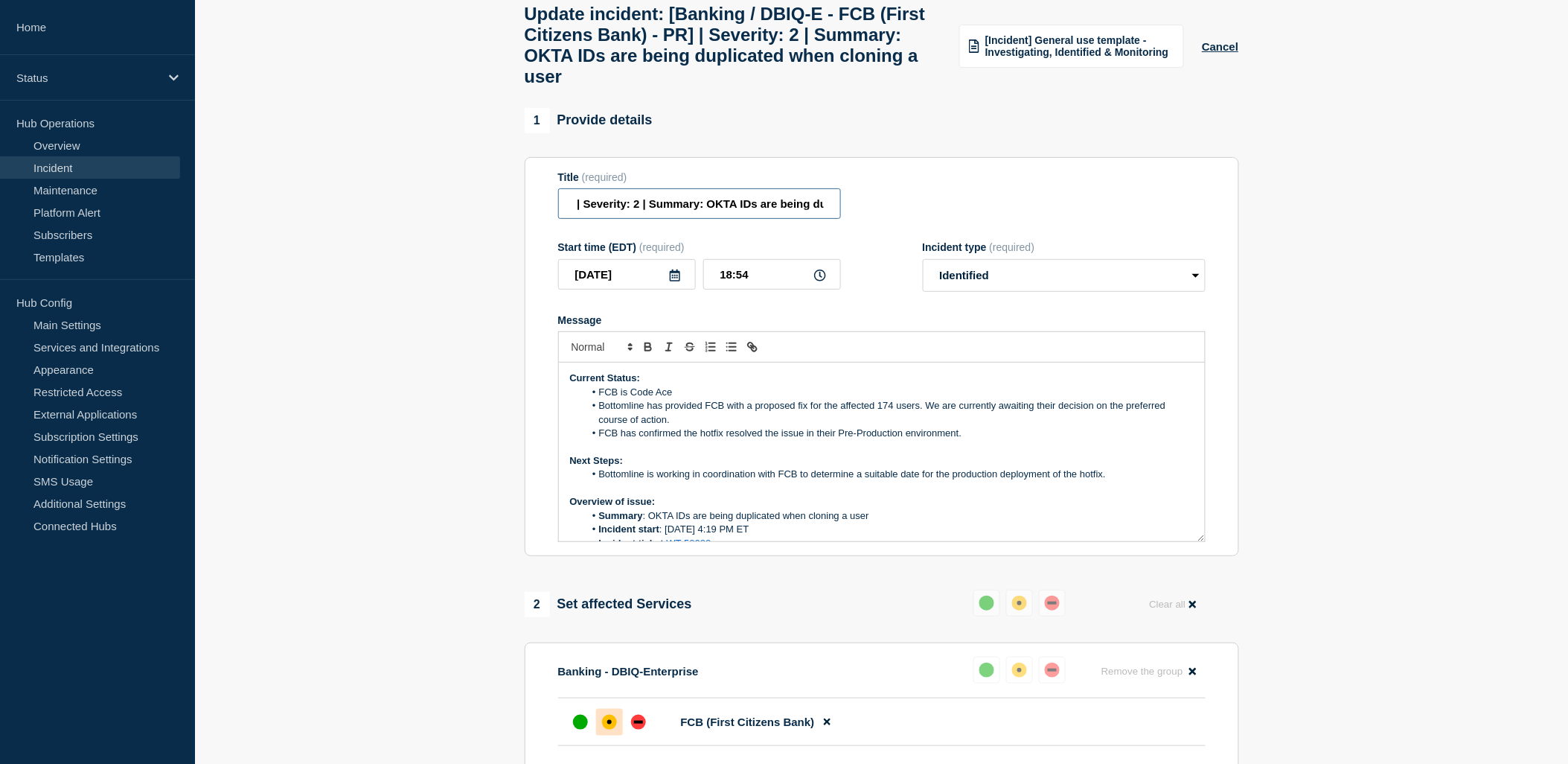
type input "[Banking / DBIQ-E - FCB (First Citizens Bank) - PR] | Severity: 2 | Summary: OK…"
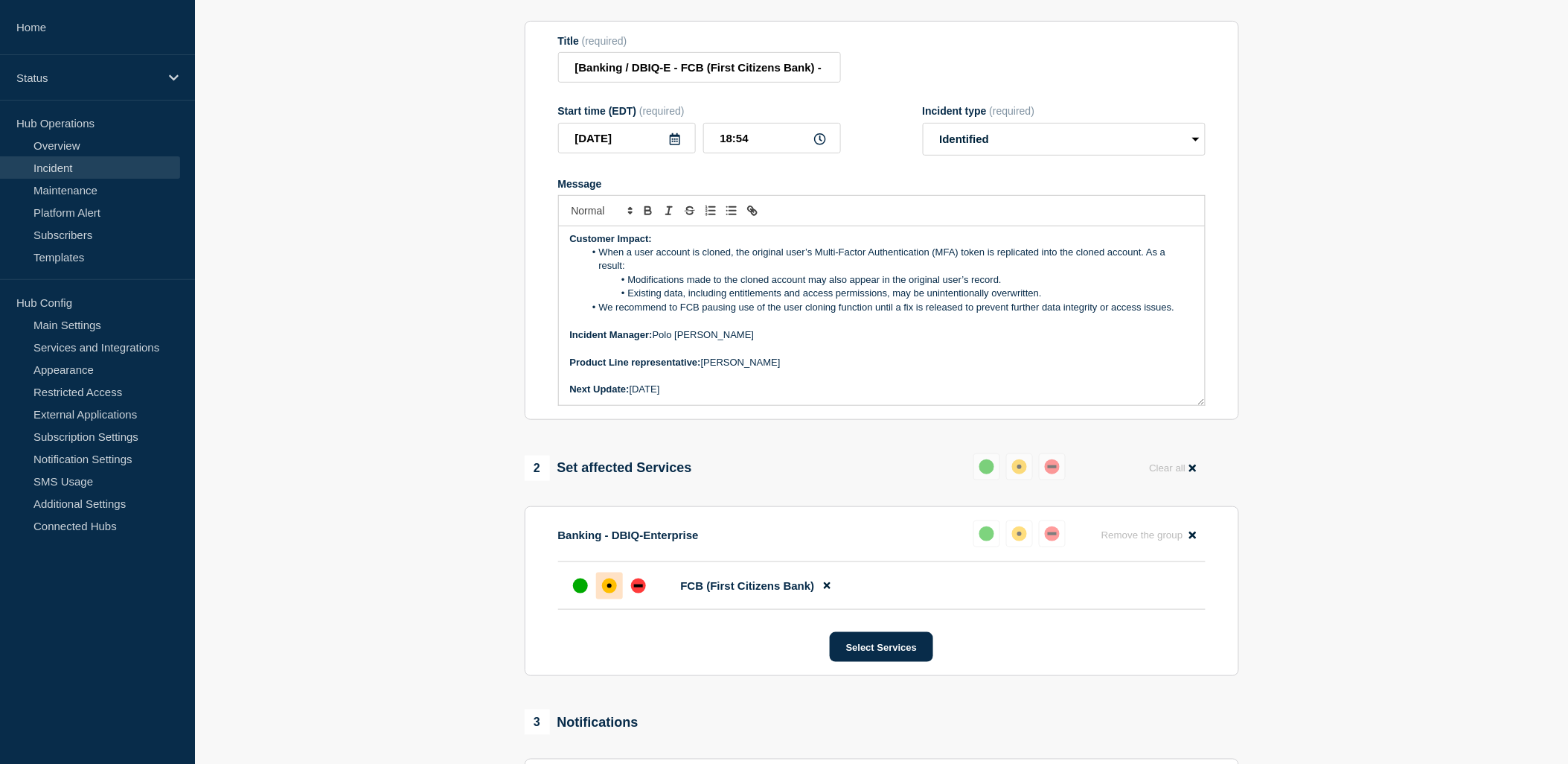
scroll to position [413, 0]
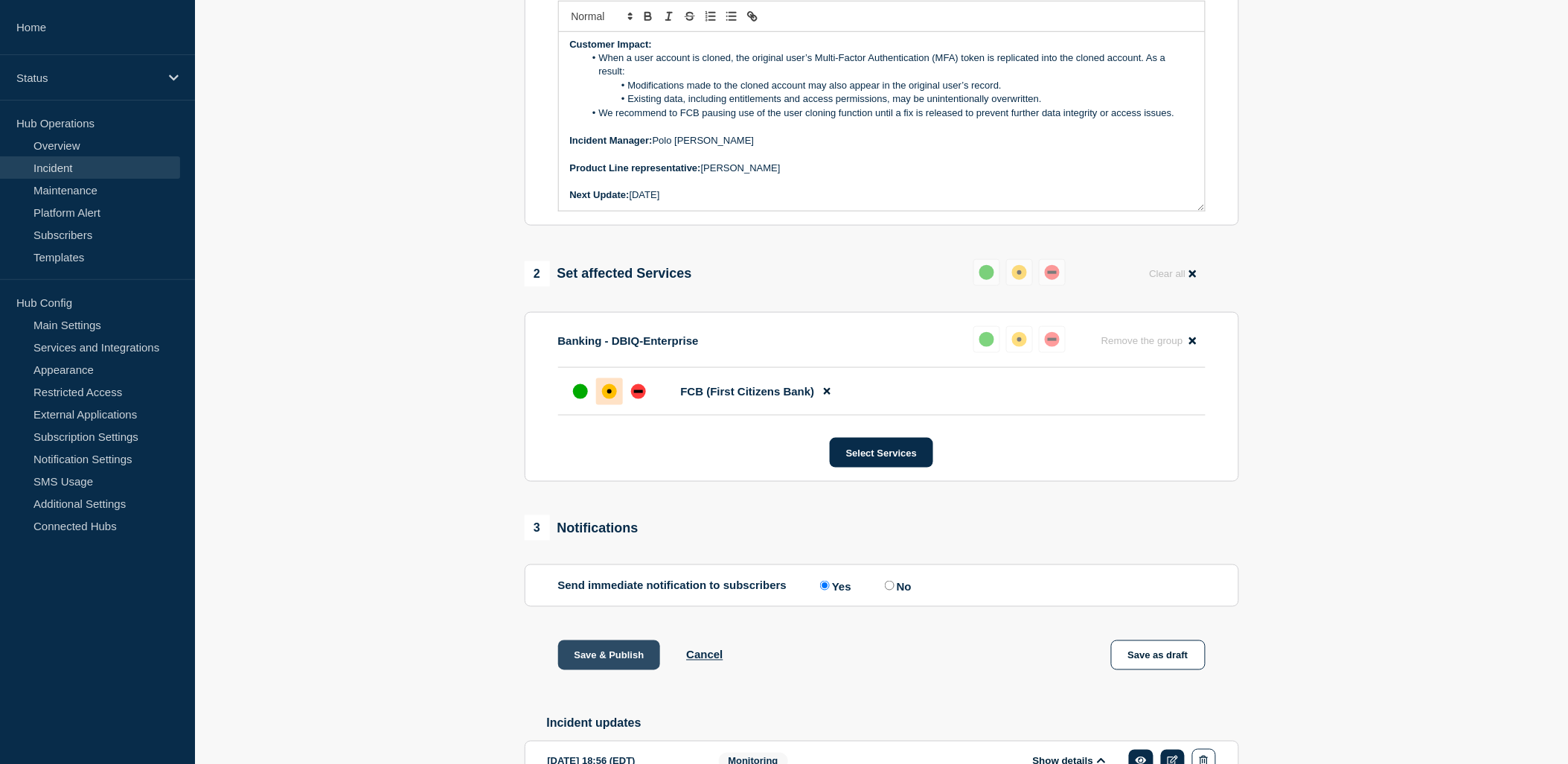
click at [596, 670] on button "Save & Publish" at bounding box center [609, 655] width 102 height 30
